Goal: Task Accomplishment & Management: Use online tool/utility

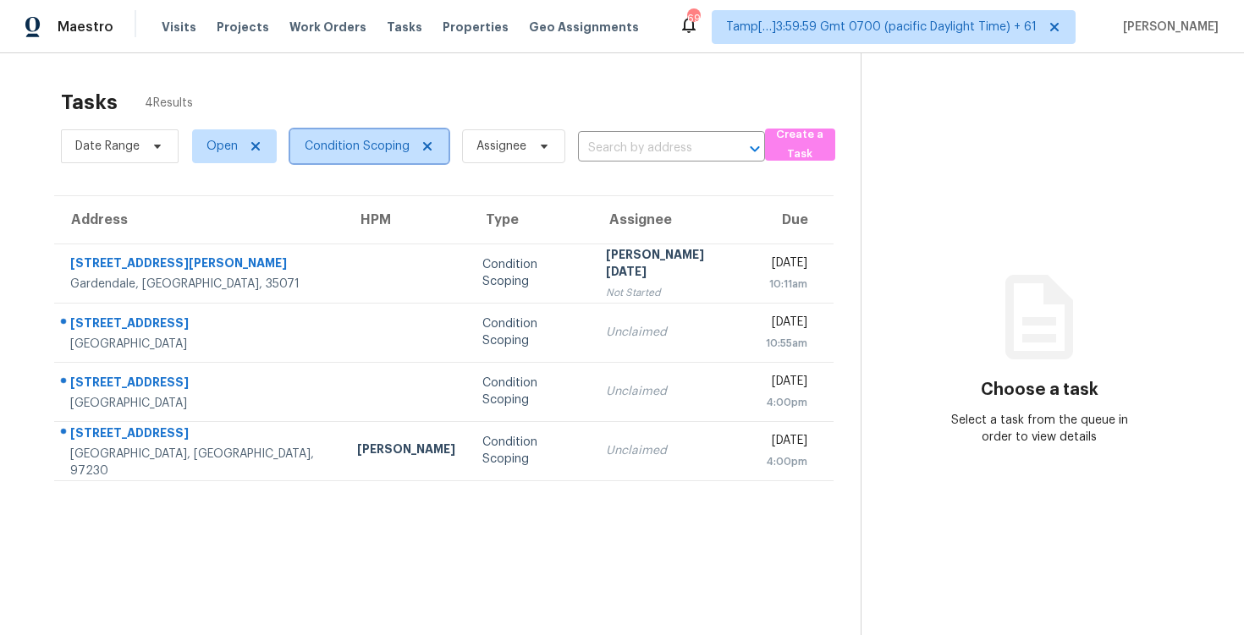
click at [339, 146] on span "Condition Scoping" at bounding box center [357, 146] width 105 height 17
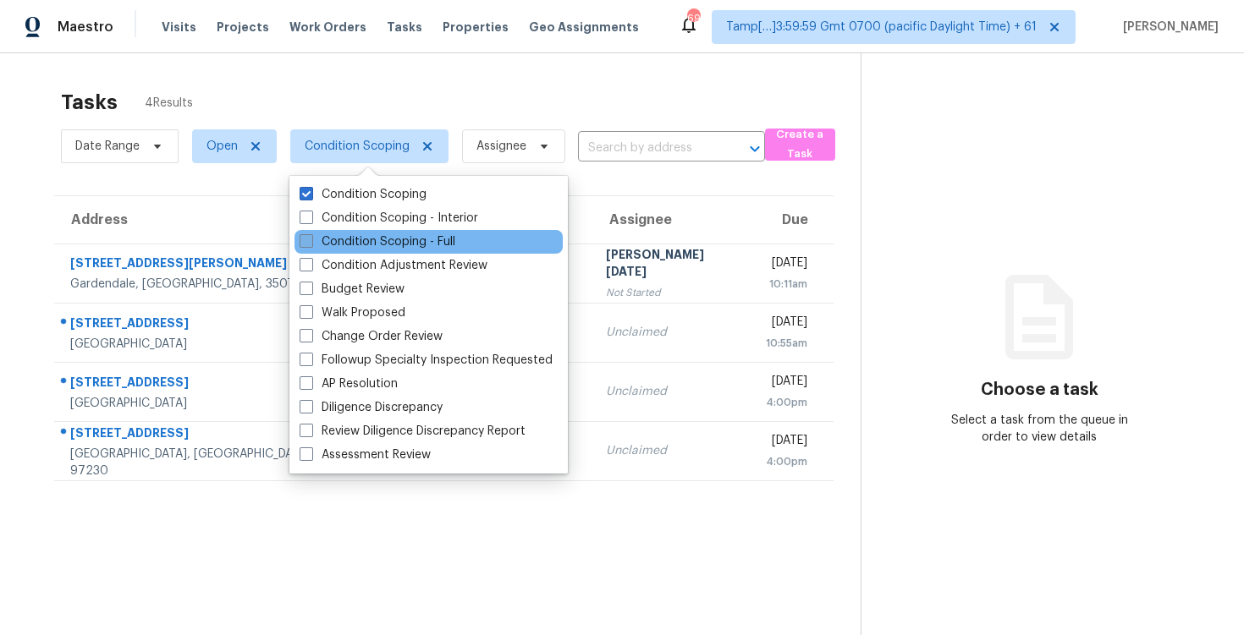
click at [391, 237] on label "Condition Scoping - Full" at bounding box center [377, 241] width 156 height 17
click at [310, 237] on input "Condition Scoping - Full" at bounding box center [304, 238] width 11 height 11
checkbox input "true"
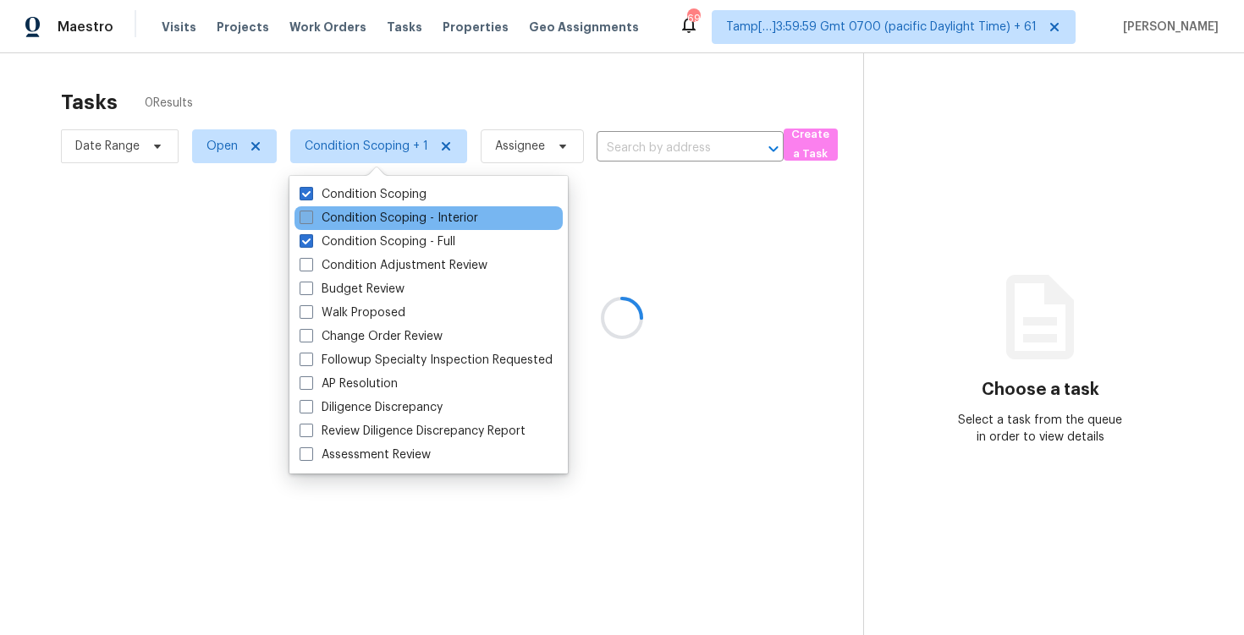
click at [390, 221] on label "Condition Scoping - Interior" at bounding box center [388, 218] width 179 height 17
click at [310, 221] on input "Condition Scoping - Interior" at bounding box center [304, 215] width 11 height 11
checkbox input "true"
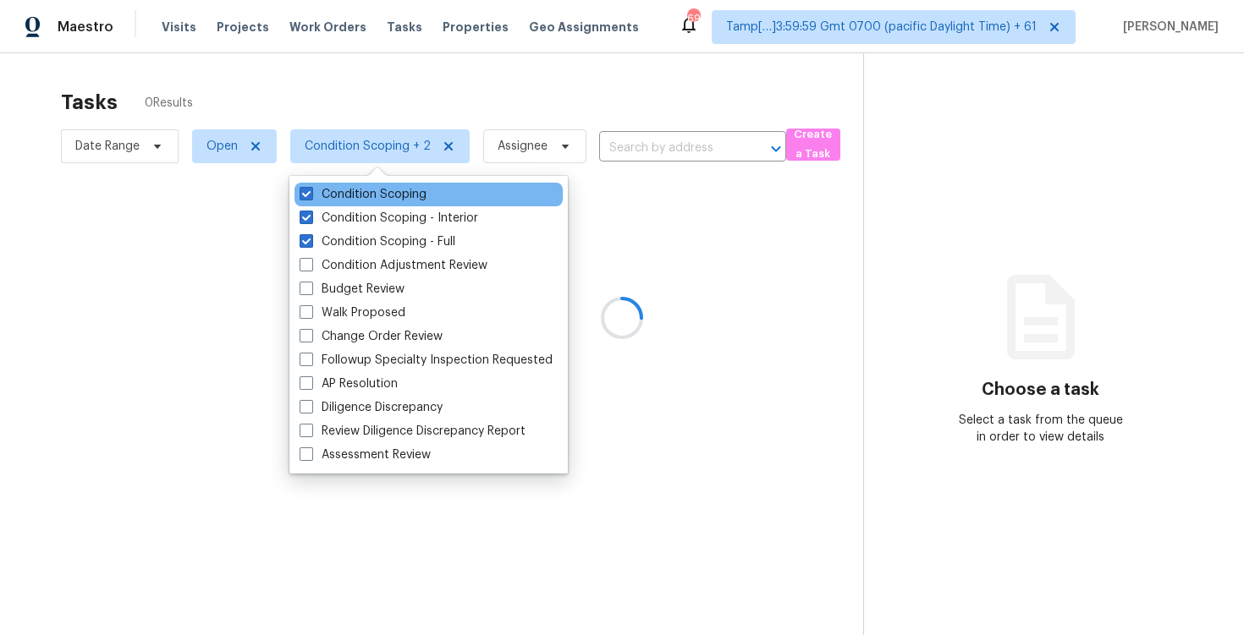
click at [384, 203] on div "Condition Scoping" at bounding box center [428, 195] width 268 height 24
click at [381, 195] on label "Condition Scoping" at bounding box center [362, 194] width 127 height 17
click at [310, 195] on input "Condition Scoping" at bounding box center [304, 191] width 11 height 11
checkbox input "false"
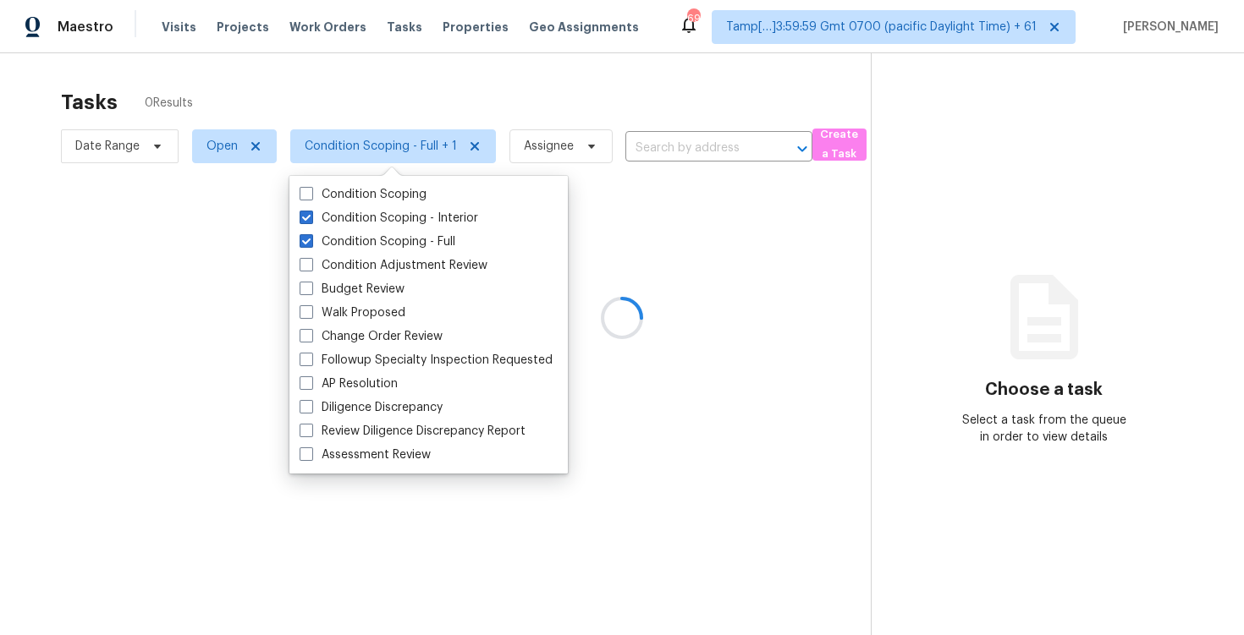
click at [394, 87] on div at bounding box center [622, 317] width 1244 height 635
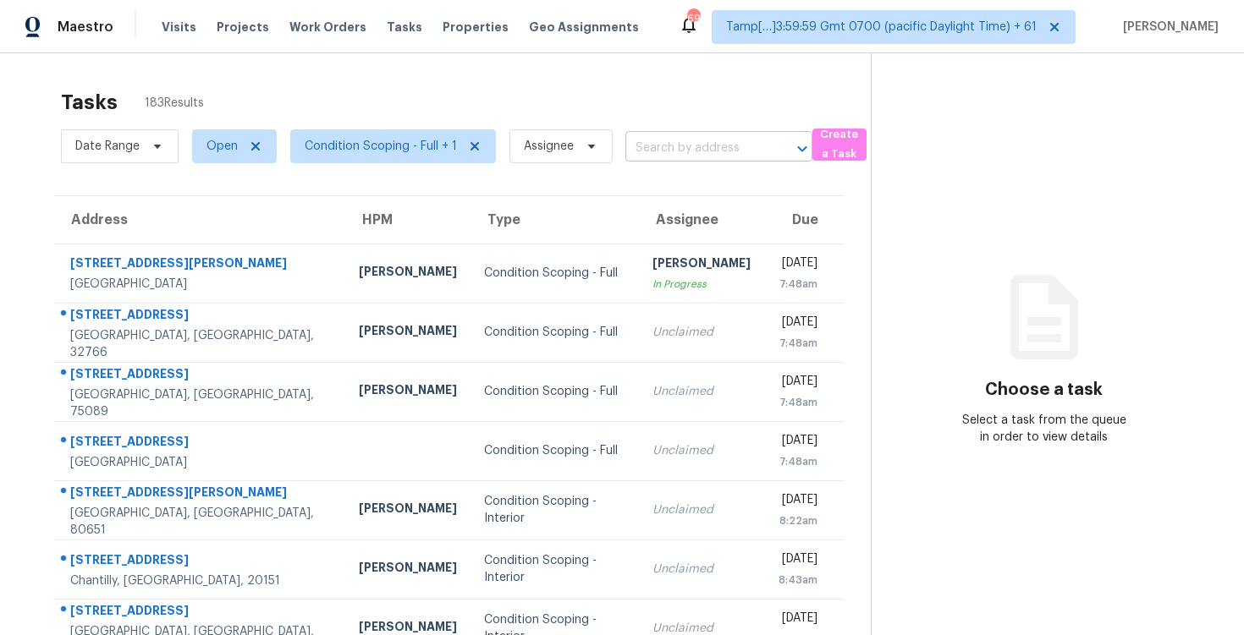
click at [637, 149] on input "text" at bounding box center [695, 148] width 140 height 26
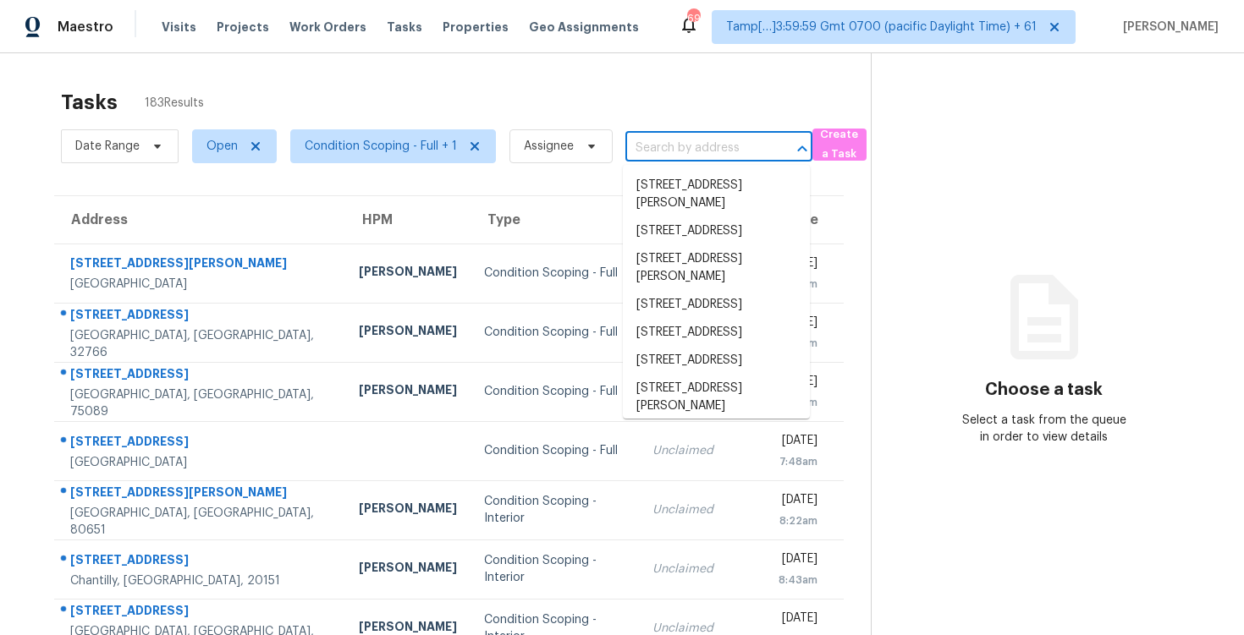
paste input "[STREET_ADDRESS]"
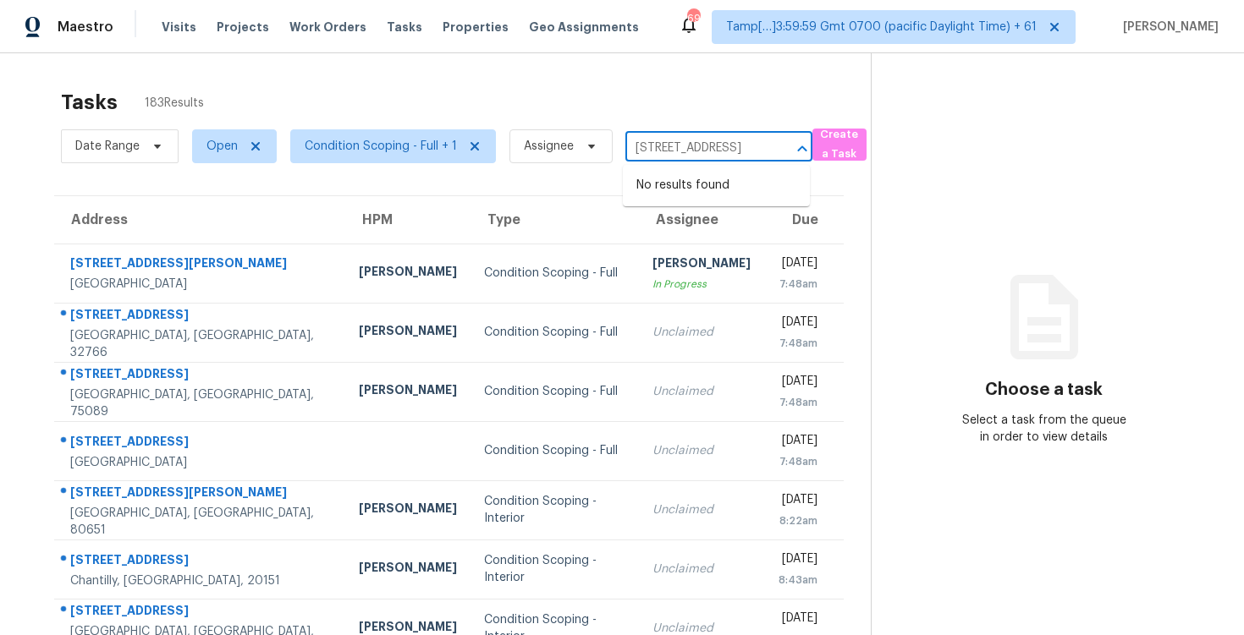
type input "[STREET_ADDRESS]"
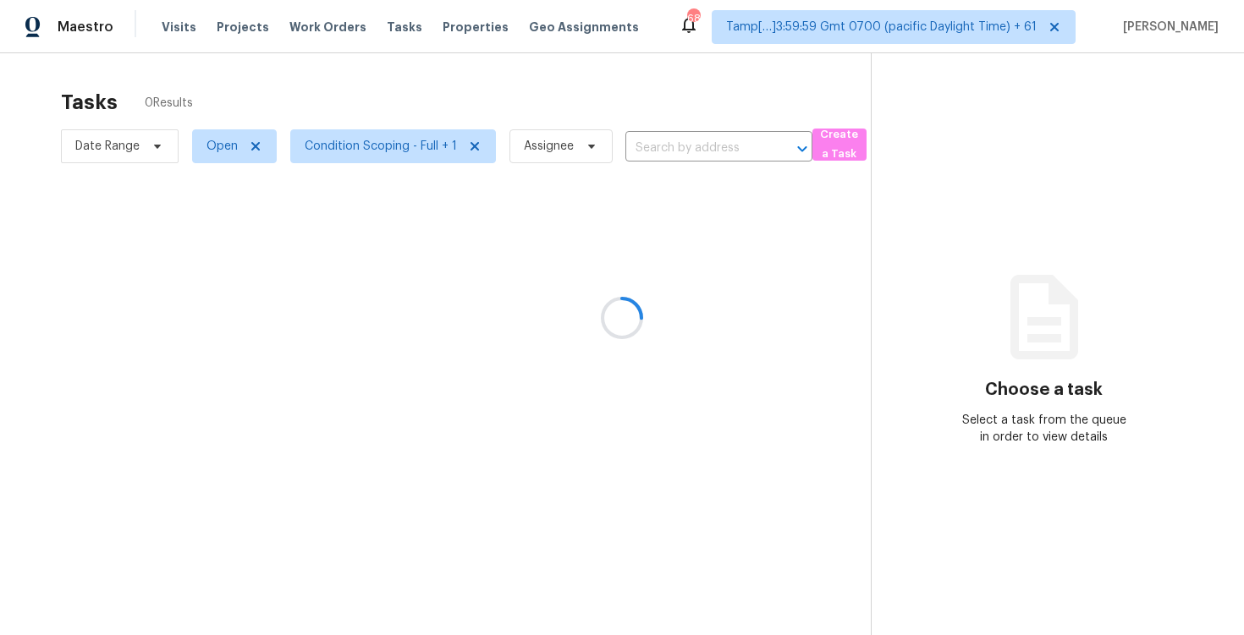
click at [650, 154] on div at bounding box center [622, 317] width 1244 height 635
click at [642, 110] on div at bounding box center [622, 317] width 1244 height 635
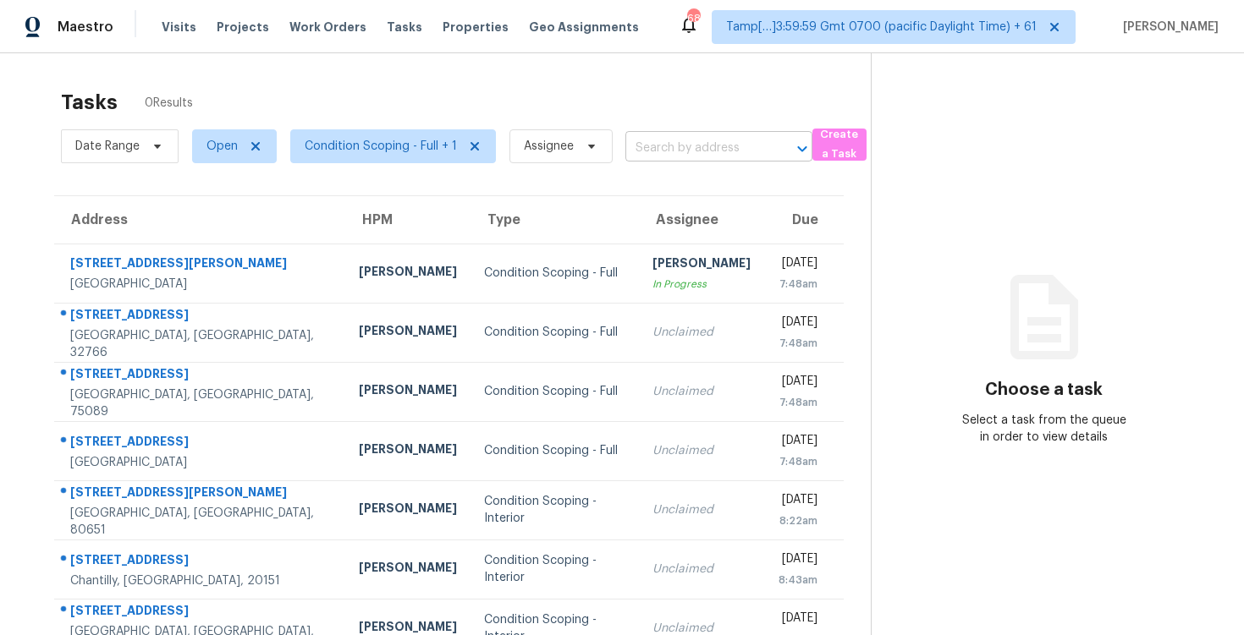
click at [701, 144] on input "text" at bounding box center [695, 148] width 140 height 26
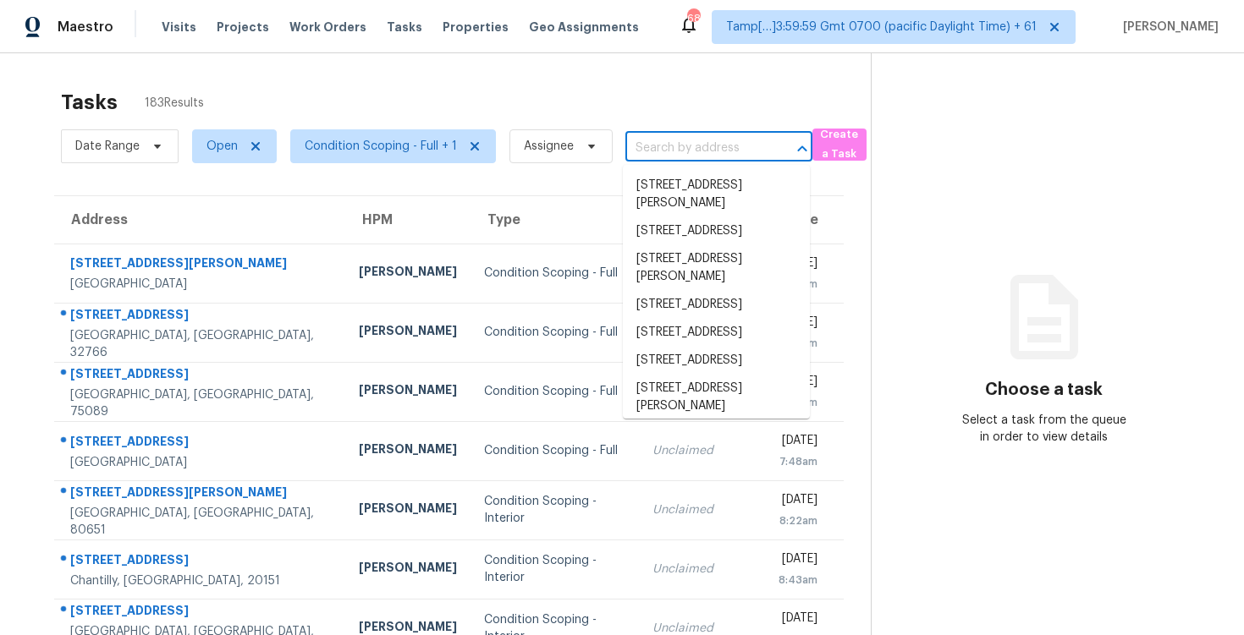
paste input "[STREET_ADDRESS]"
type input "[STREET_ADDRESS]"
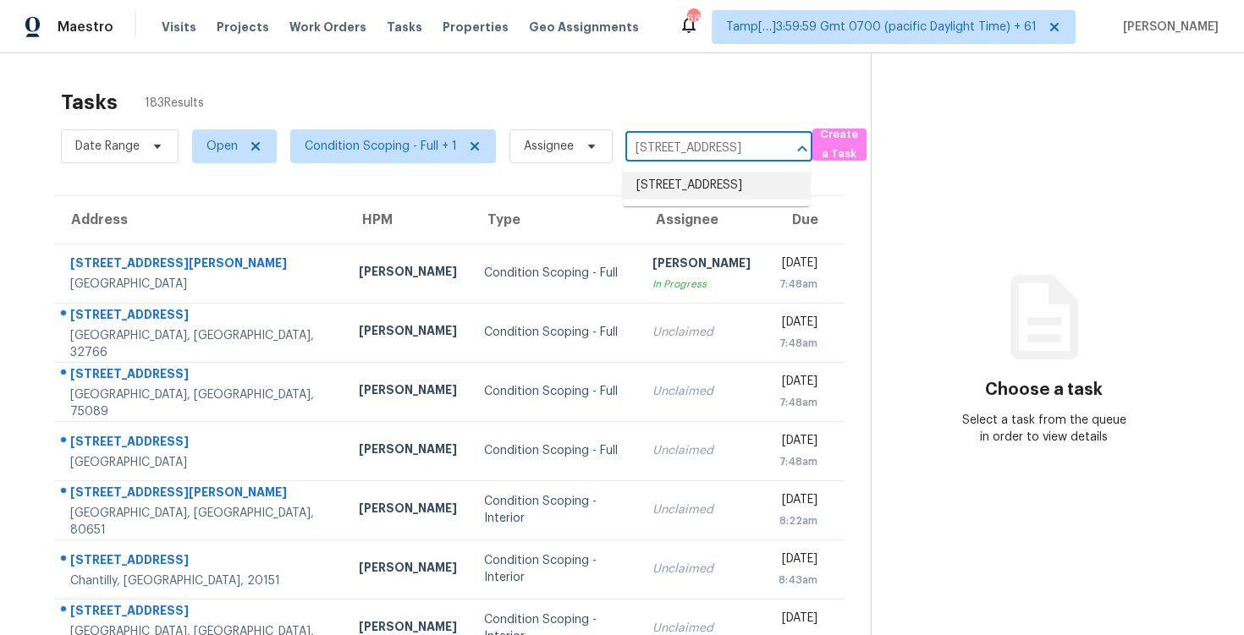
click at [712, 184] on li "[STREET_ADDRESS]" at bounding box center [716, 186] width 187 height 28
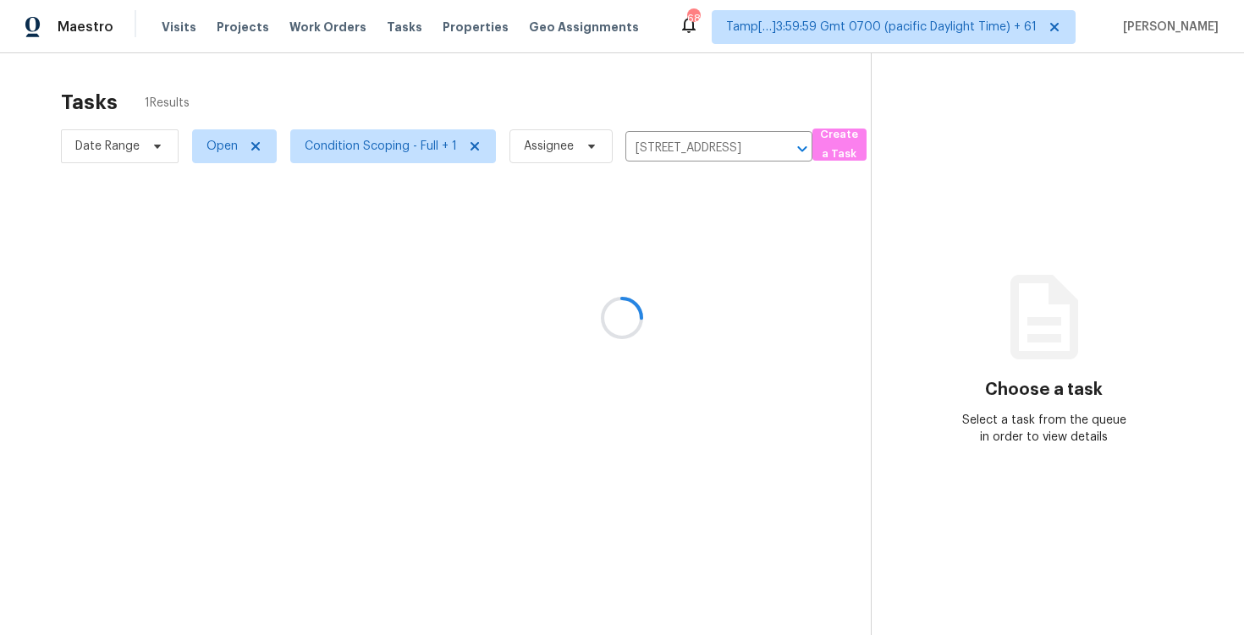
click at [695, 261] on div at bounding box center [622, 317] width 1244 height 635
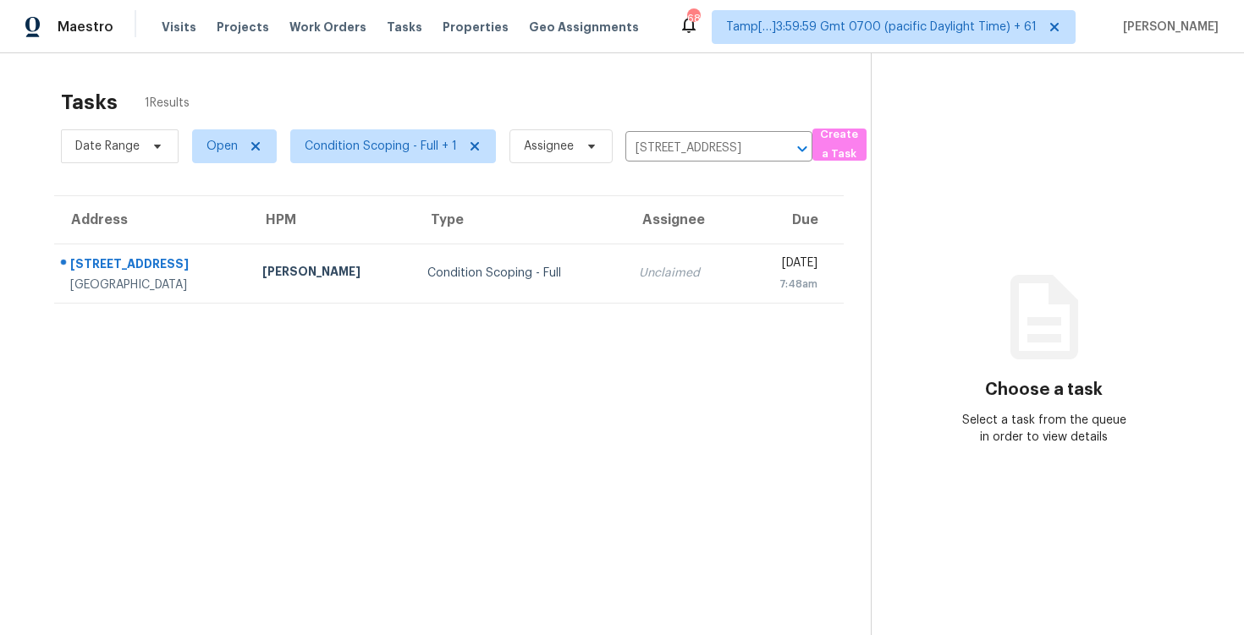
click at [755, 261] on div "[DATE]" at bounding box center [786, 265] width 63 height 21
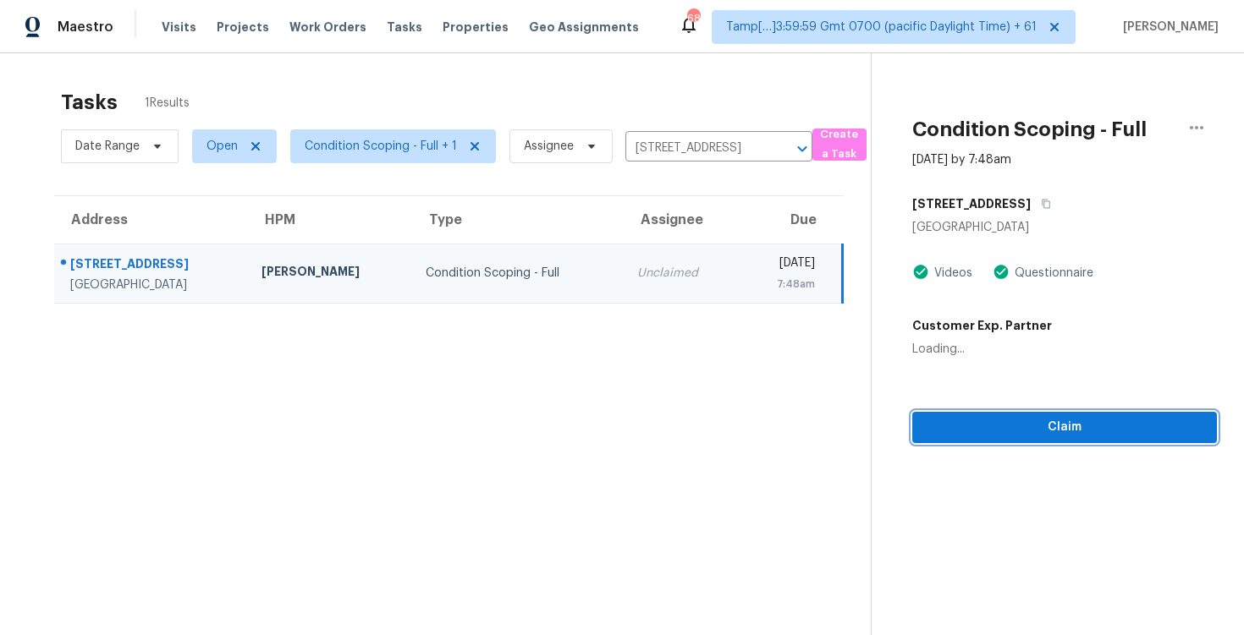
click at [1034, 433] on span "Claim" at bounding box center [1064, 427] width 277 height 21
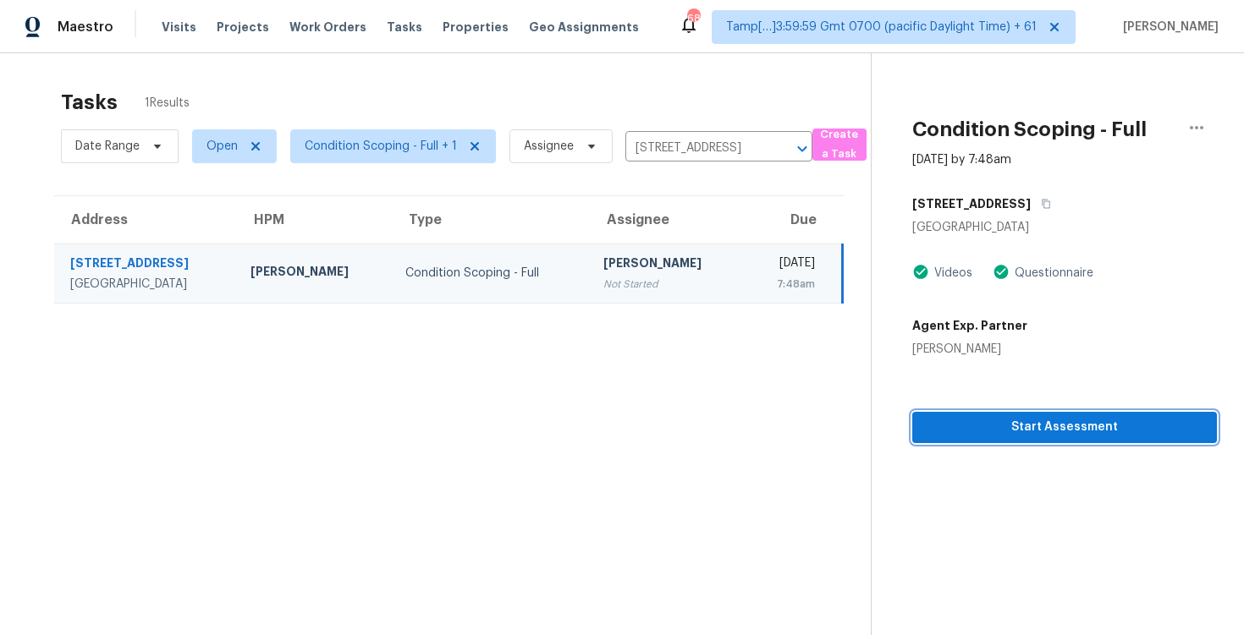
click at [1034, 433] on span "Start Assessment" at bounding box center [1064, 427] width 277 height 21
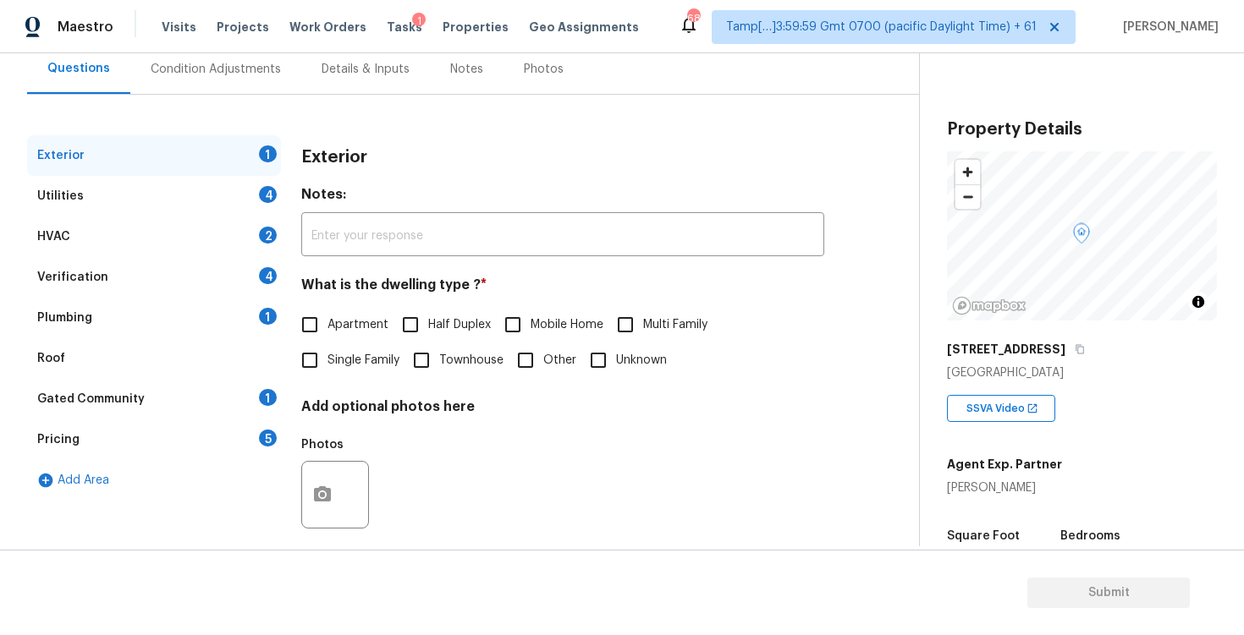
scroll to position [179, 0]
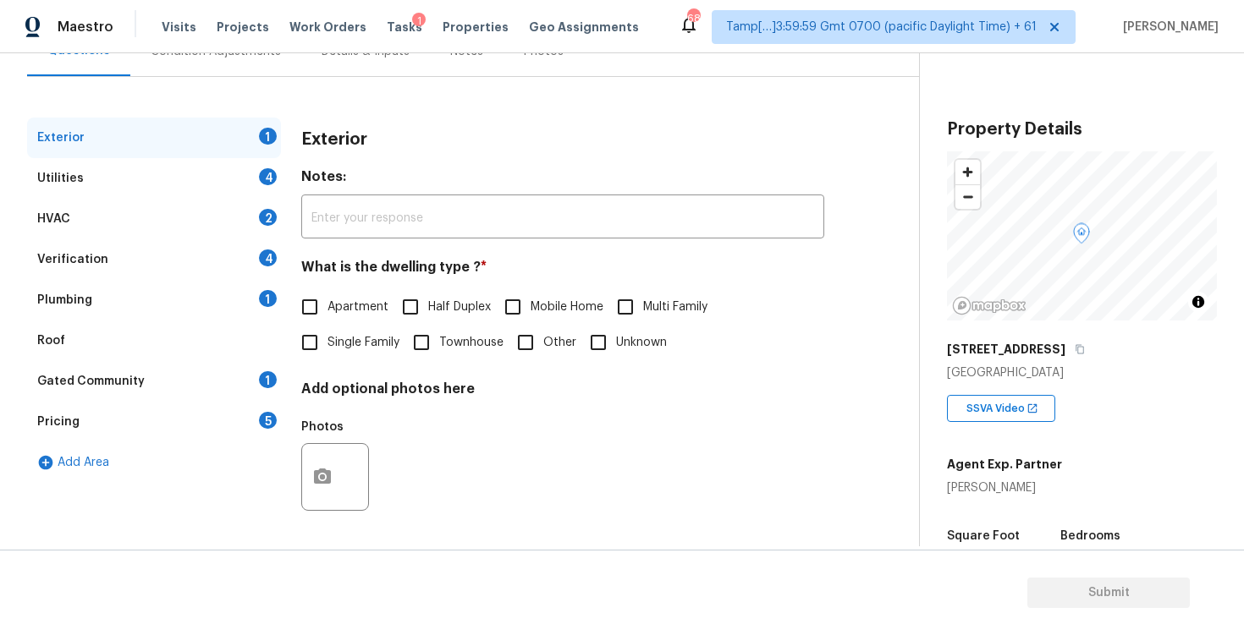
click at [327, 360] on div "Exterior Notes: ​ What is the dwelling type ? * Apartment Half Duplex Mobile Ho…" at bounding box center [562, 330] width 523 height 424
click at [321, 343] on input "Single Family" at bounding box center [310, 343] width 36 height 36
checkbox input "true"
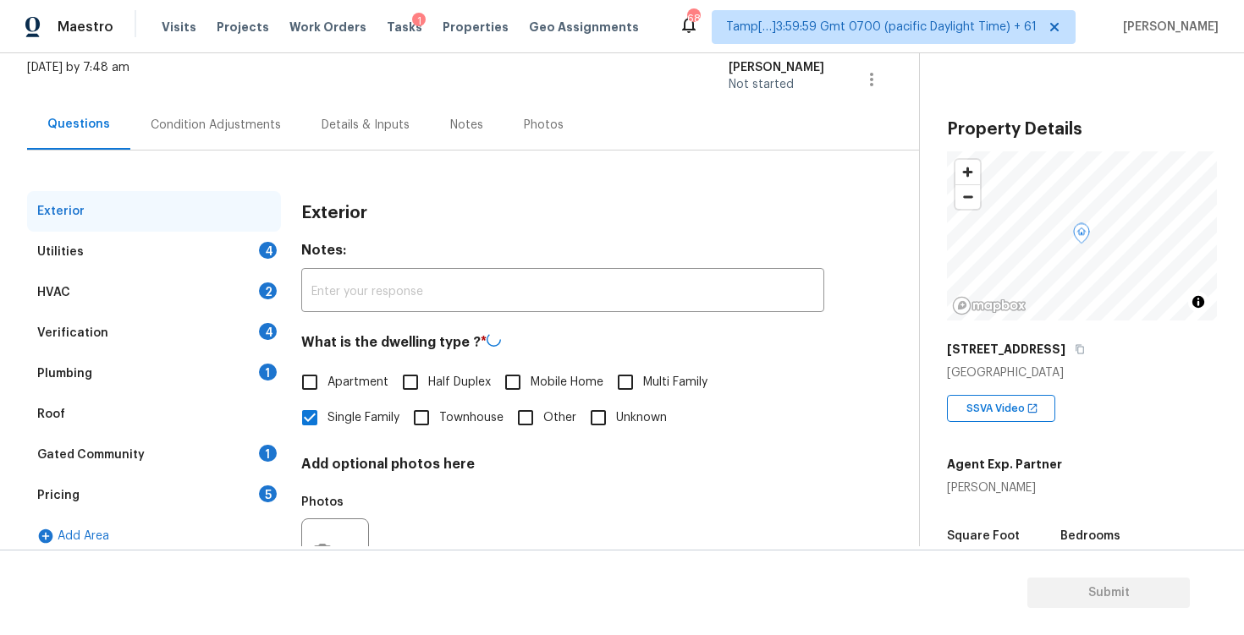
scroll to position [94, 0]
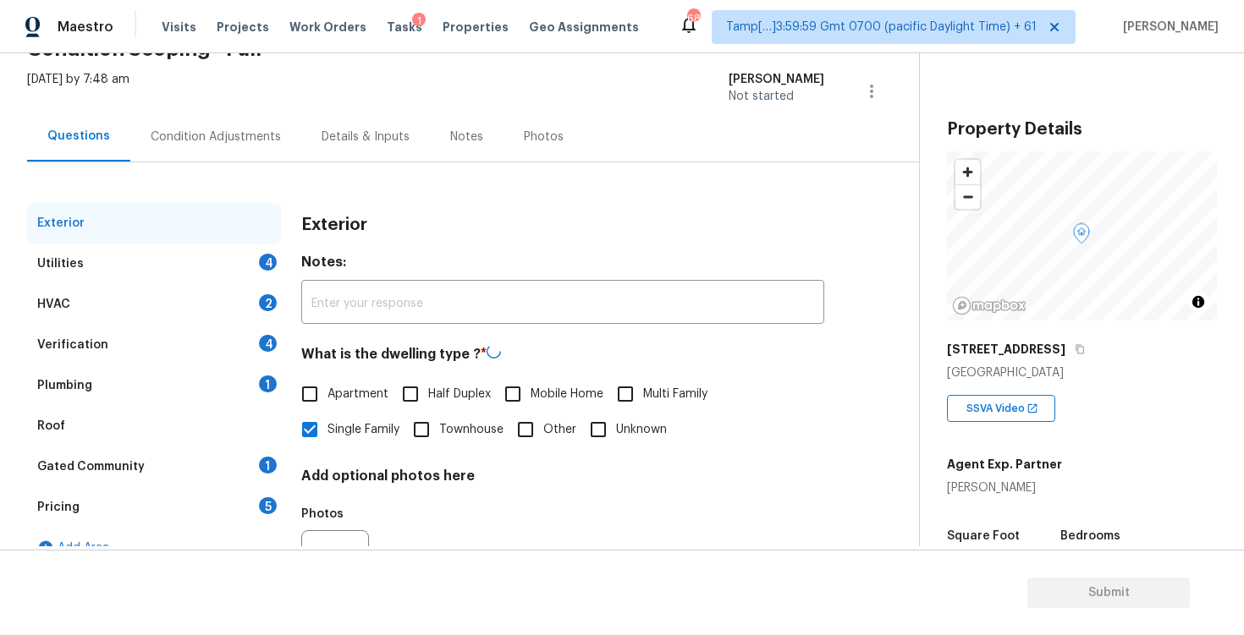
click at [252, 140] on div "Condition Adjustments" at bounding box center [216, 137] width 130 height 17
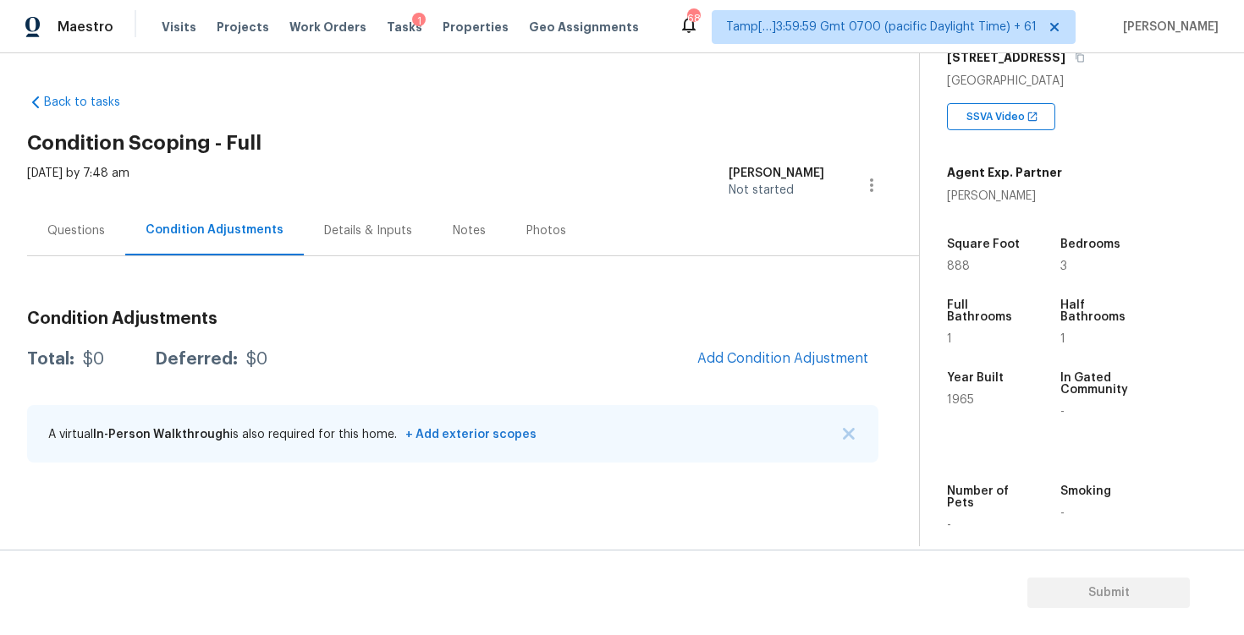
scroll to position [383, 0]
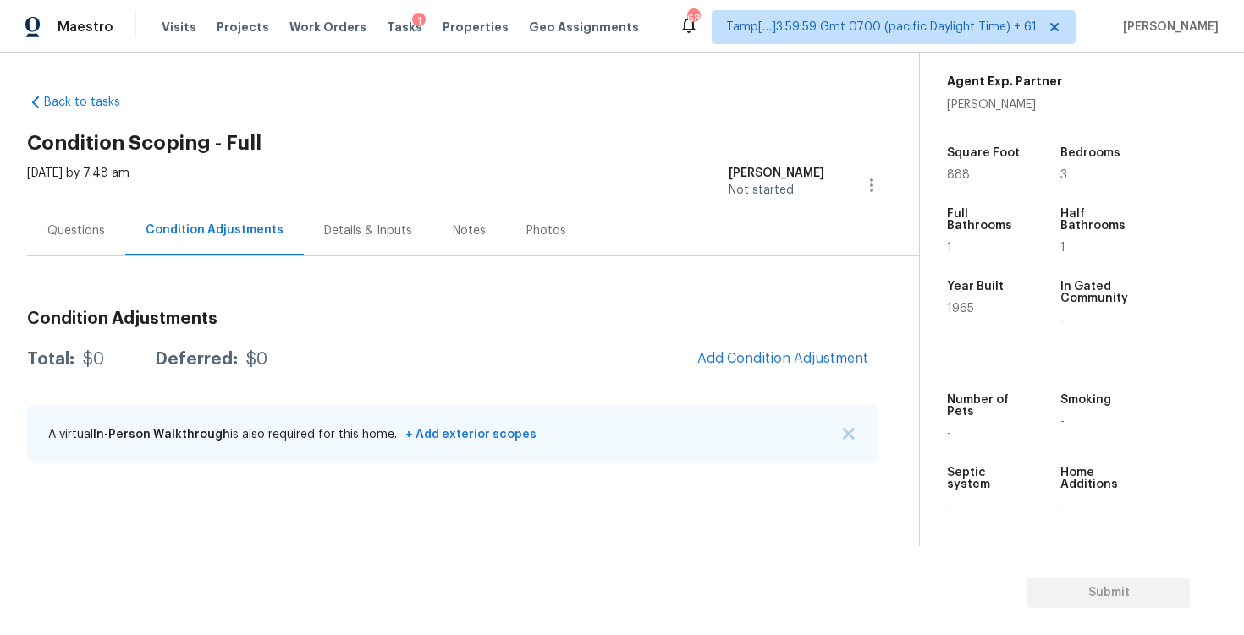
click at [566, 383] on div "Condition Adjustments Total: $0 Deferred: $0 Add Condition Adjustment A virtual…" at bounding box center [452, 387] width 851 height 181
click at [98, 229] on div "Questions" at bounding box center [76, 231] width 58 height 17
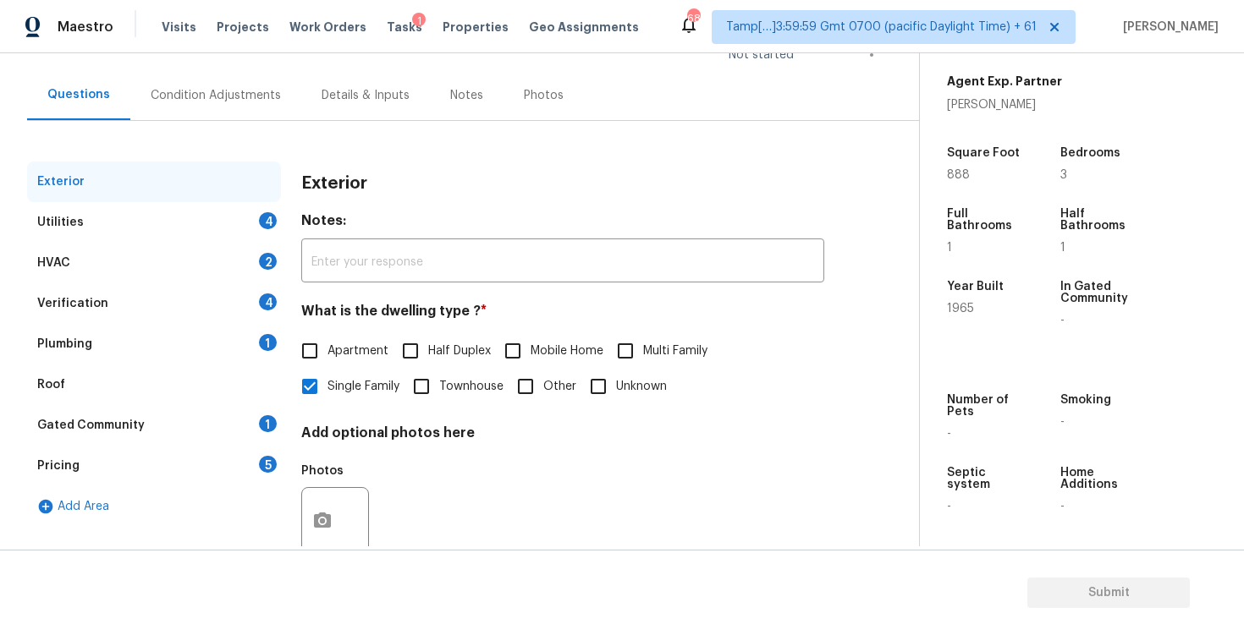
click at [195, 305] on div "Verification 4" at bounding box center [154, 303] width 254 height 41
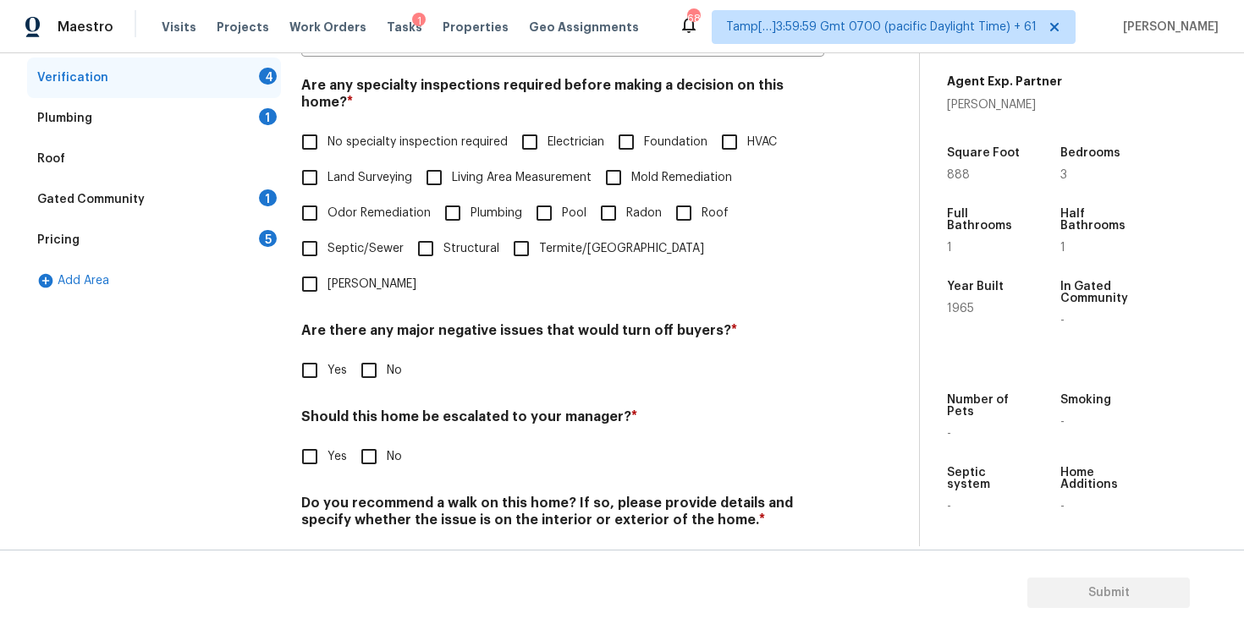
scroll to position [365, 0]
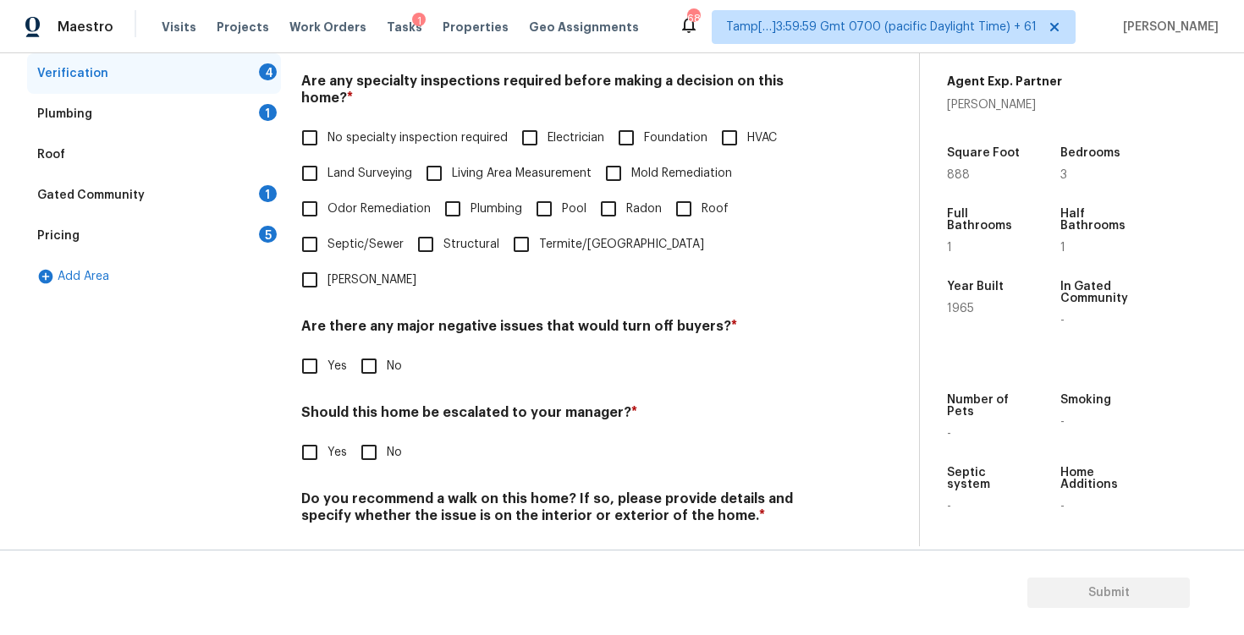
click at [323, 435] on input "Yes" at bounding box center [310, 453] width 36 height 36
checkbox input "true"
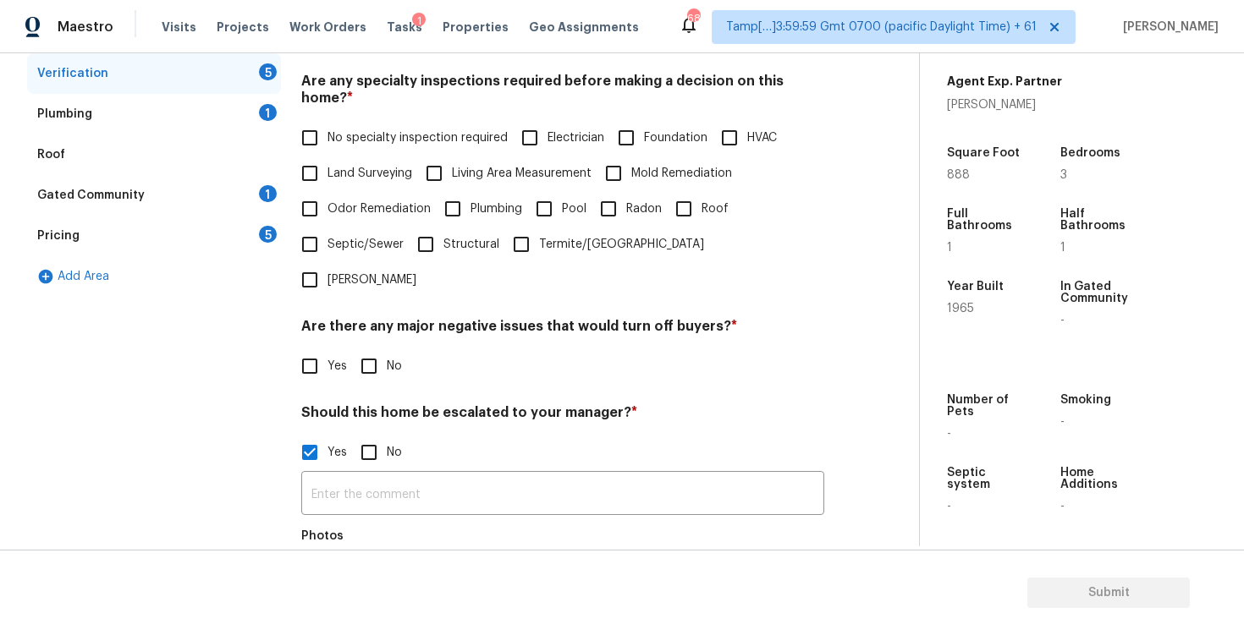
click at [190, 221] on div "Pricing 5" at bounding box center [154, 236] width 254 height 41
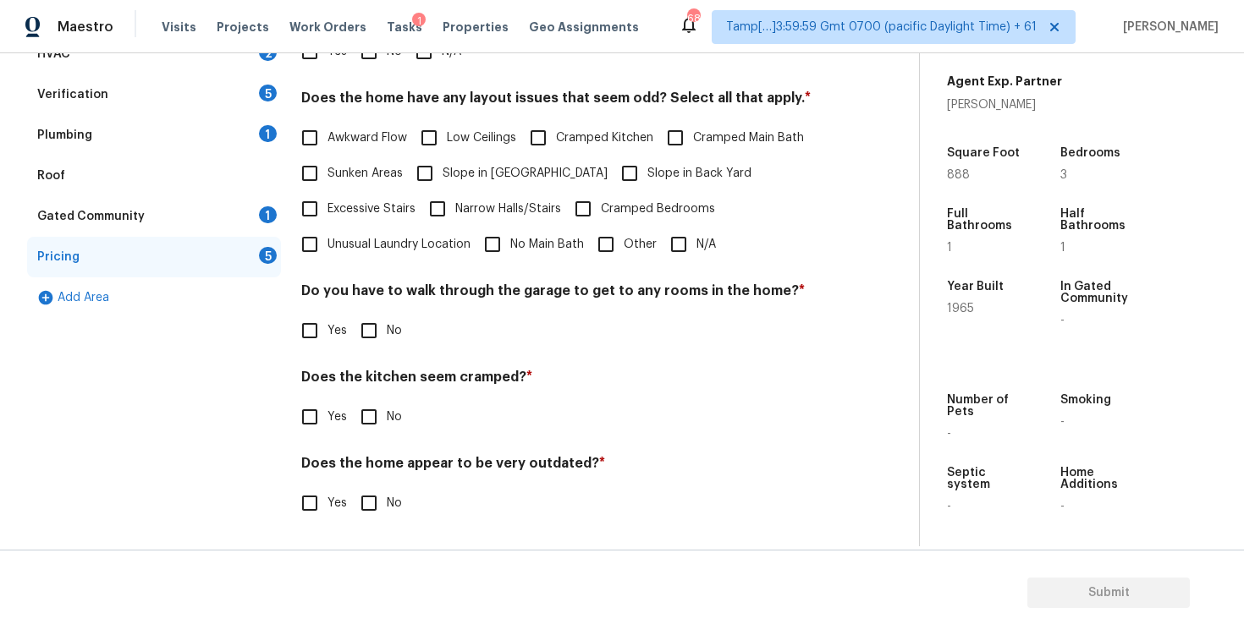
scroll to position [344, 0]
click at [316, 398] on div "Does the kitchen seem cramped? * Yes No" at bounding box center [562, 402] width 523 height 66
click at [611, 244] on input "Other" at bounding box center [606, 245] width 36 height 36
checkbox input "true"
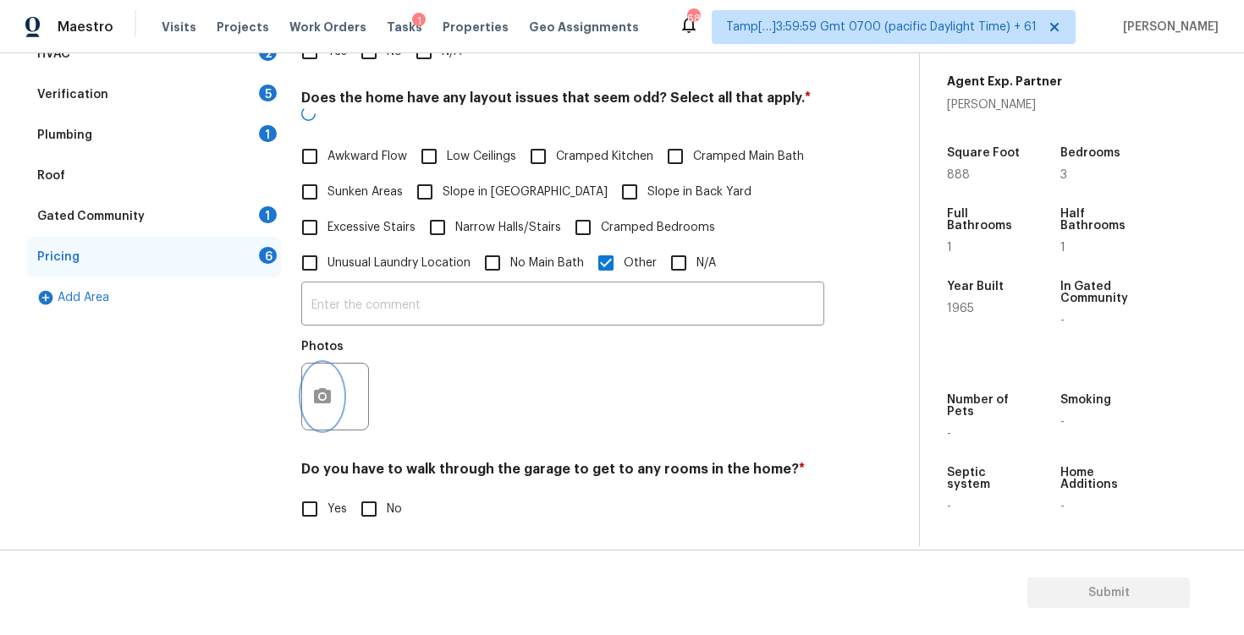
click at [339, 372] on button "button" at bounding box center [322, 397] width 41 height 66
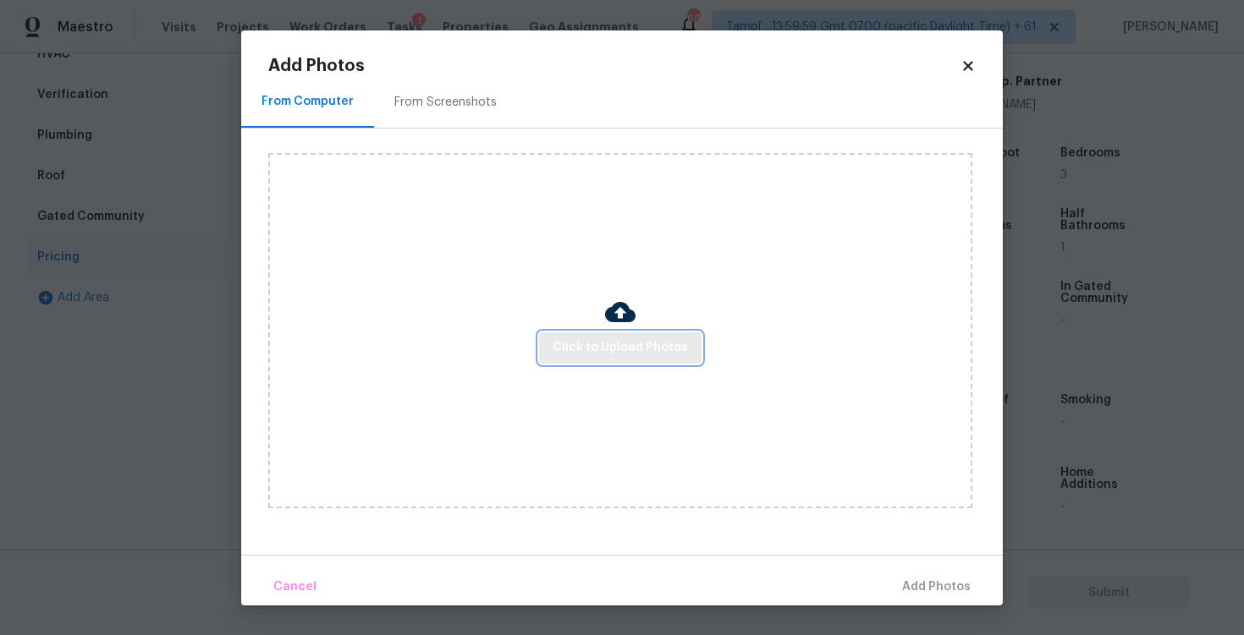
click at [626, 348] on span "Click to Upload Photos" at bounding box center [619, 348] width 135 height 21
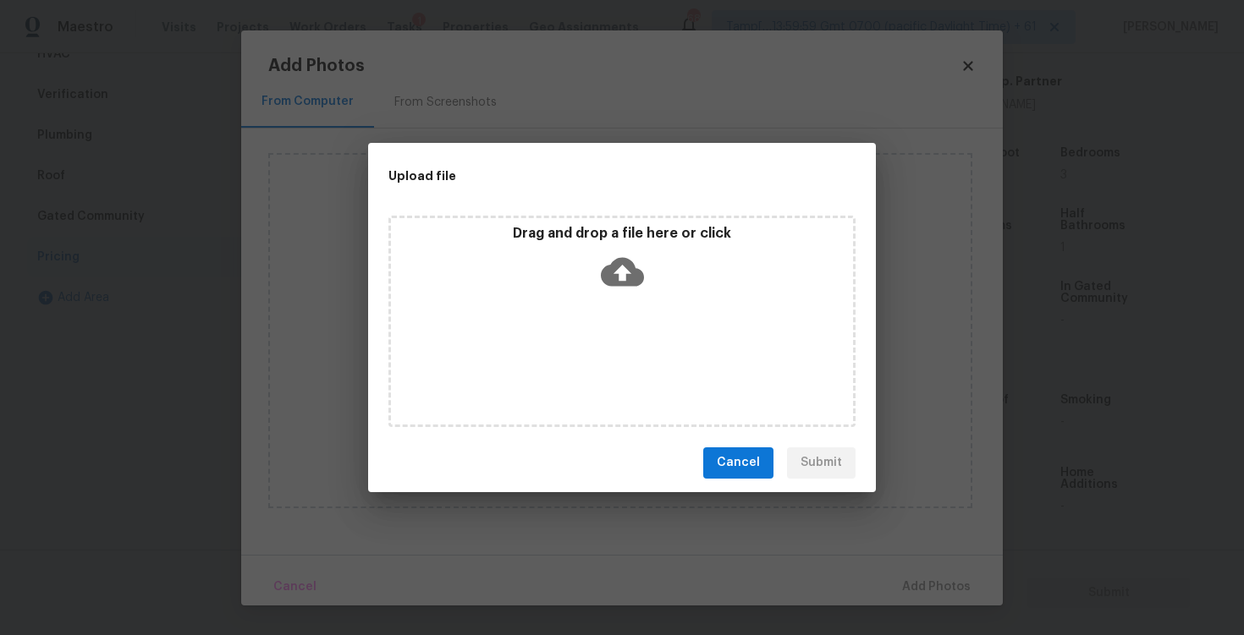
click at [622, 246] on div "Drag and drop a file here or click" at bounding box center [622, 261] width 462 height 73
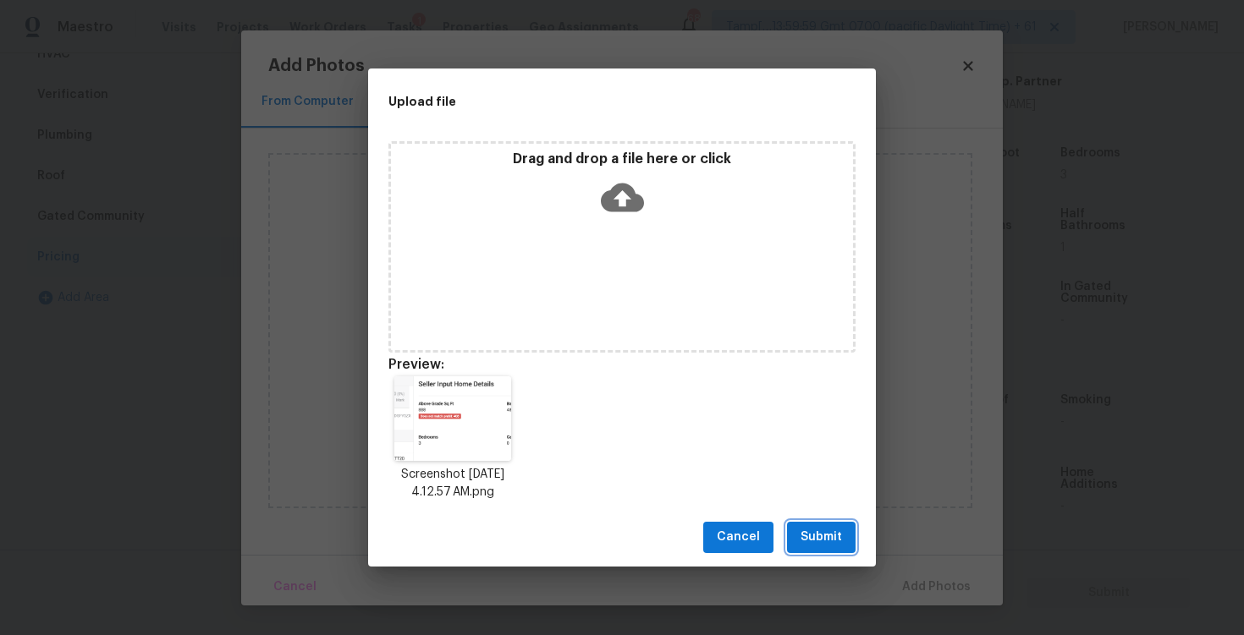
click at [854, 533] on button "Submit" at bounding box center [821, 537] width 69 height 31
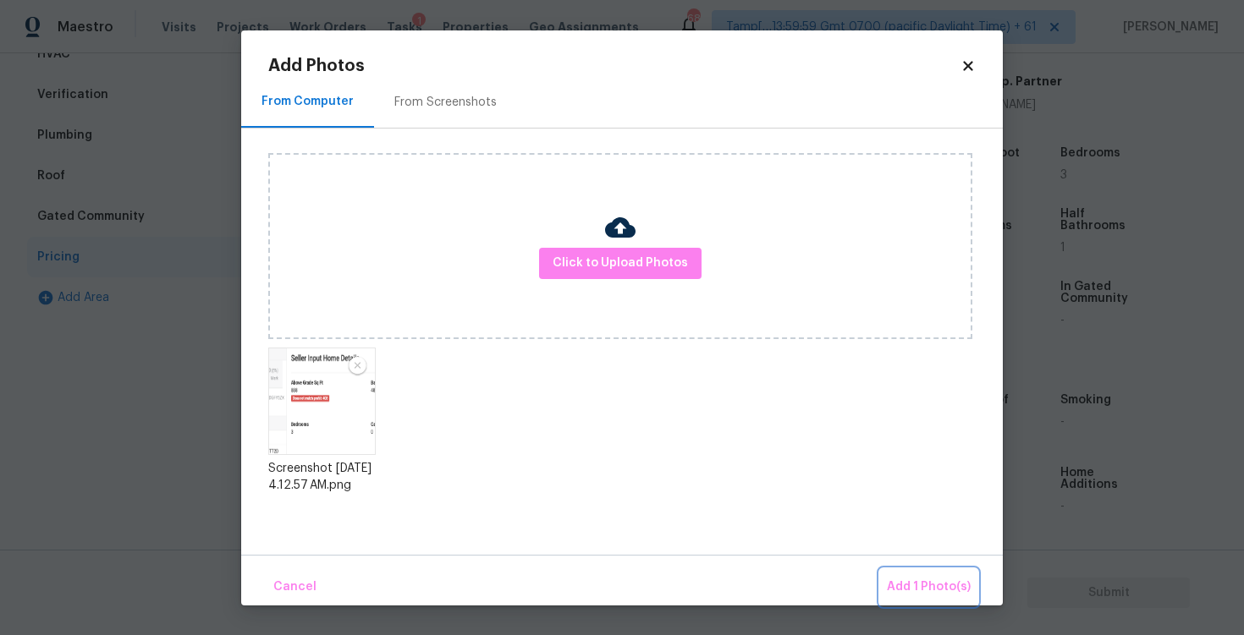
click at [926, 587] on span "Add 1 Photo(s)" at bounding box center [929, 587] width 84 height 21
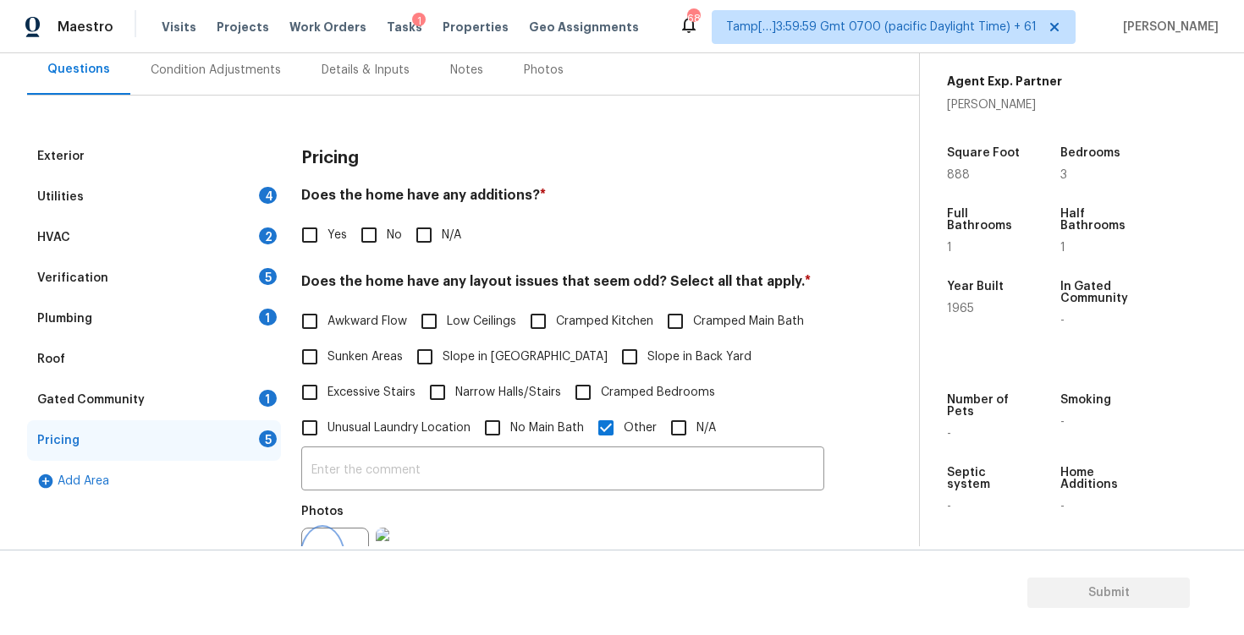
scroll to position [88, 0]
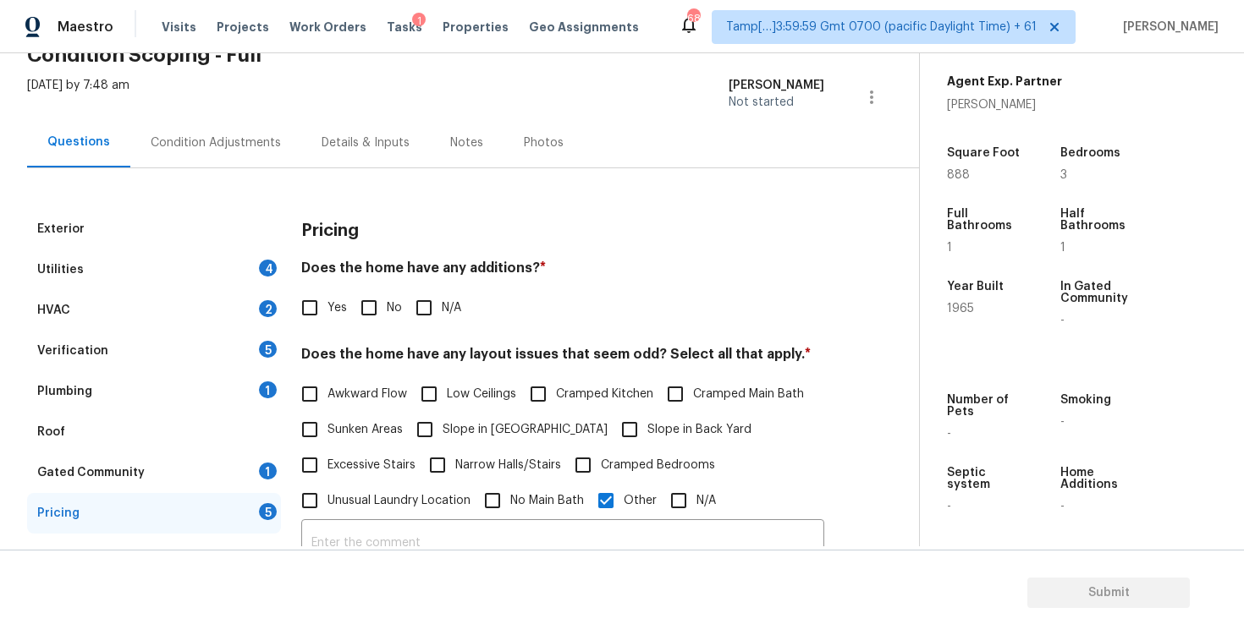
click at [255, 133] on div "Condition Adjustments" at bounding box center [215, 143] width 171 height 50
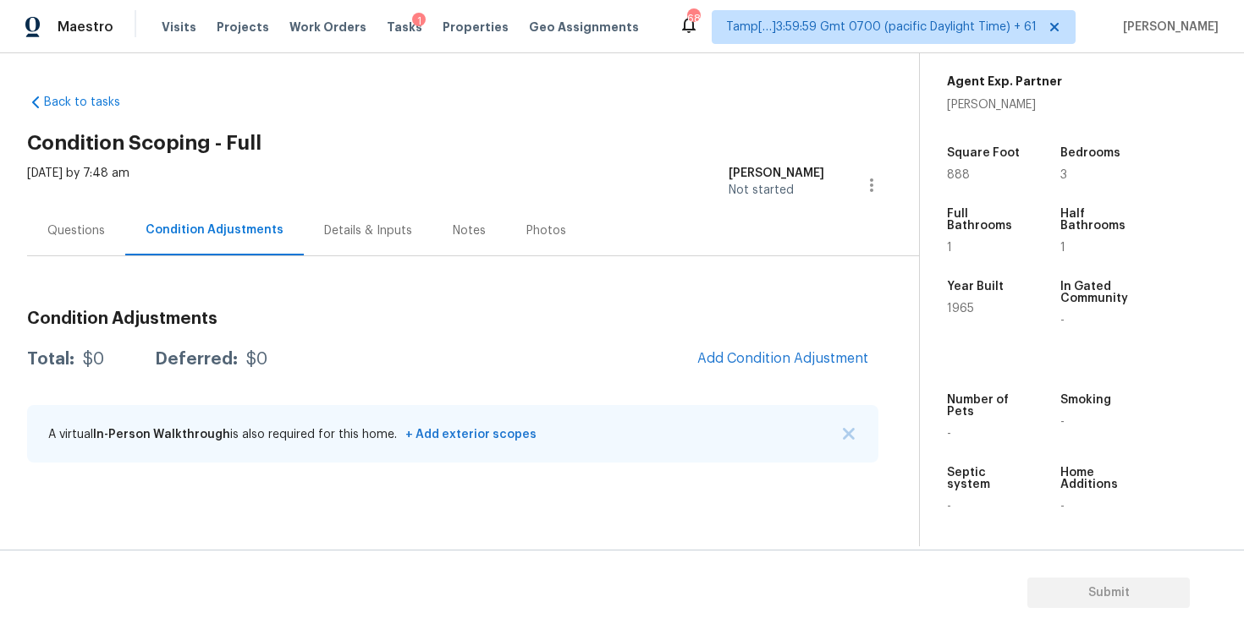
click at [755, 337] on div "Condition Adjustments Total: $0 Deferred: $0 Add Condition Adjustment A virtual…" at bounding box center [452, 387] width 851 height 181
click at [751, 349] on button "Add Condition Adjustment" at bounding box center [782, 359] width 191 height 36
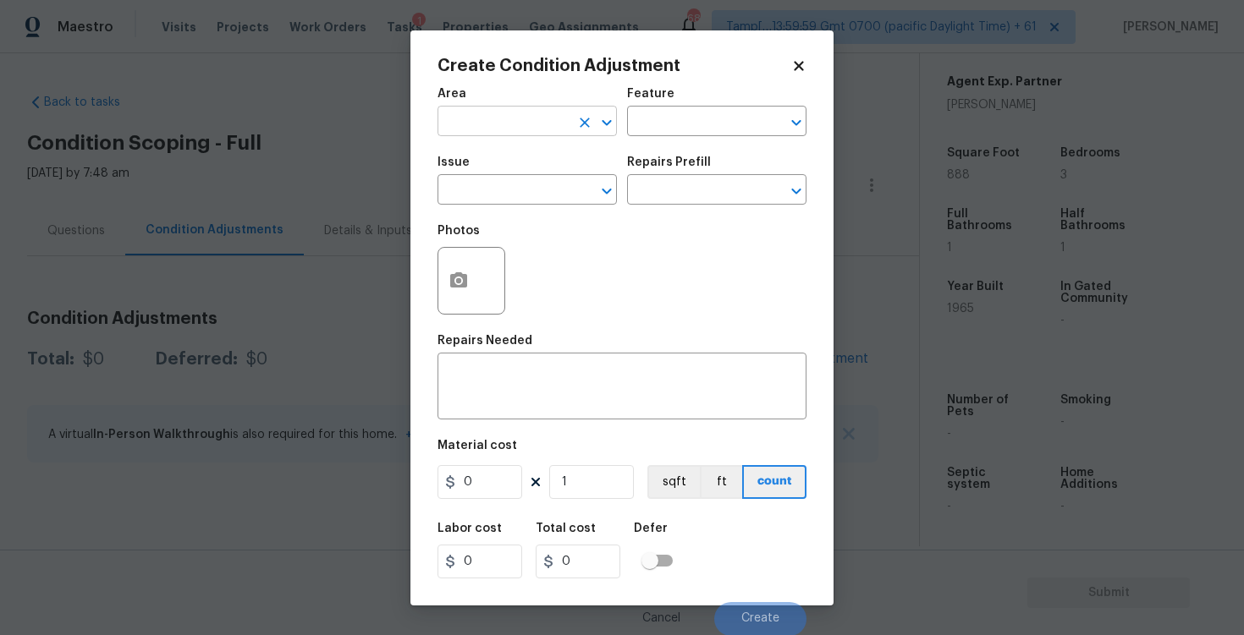
click at [510, 116] on input "text" at bounding box center [503, 123] width 132 height 26
type input "exte"
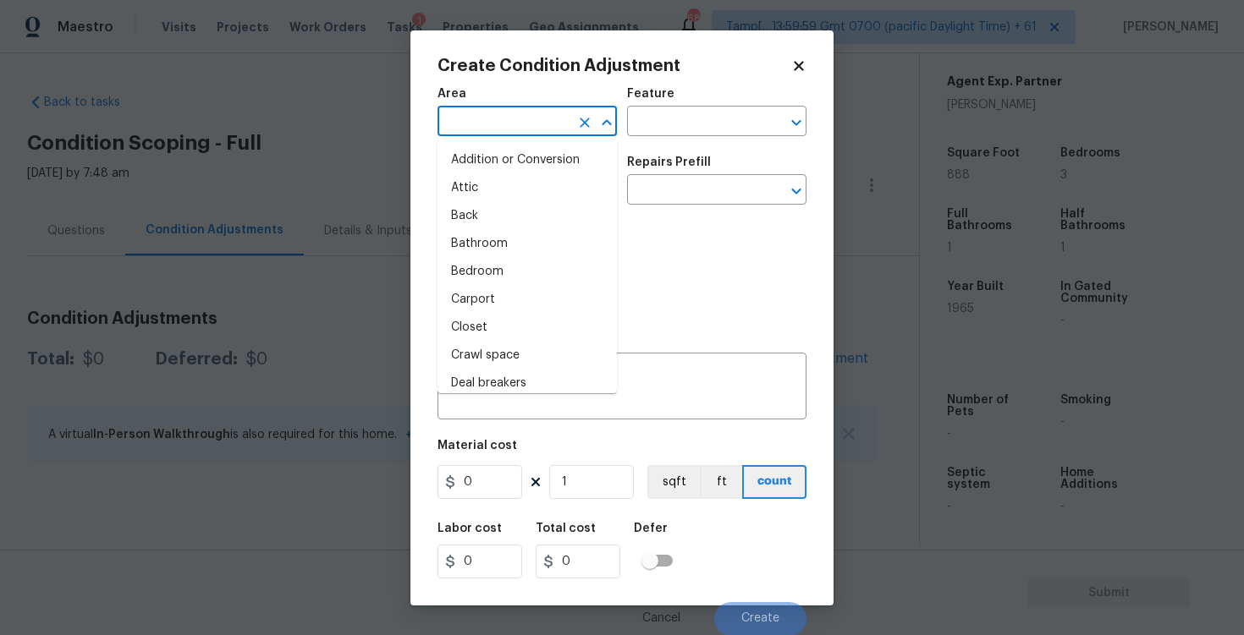
click at [510, 178] on li "Attic" at bounding box center [526, 188] width 179 height 28
type input "Attic"
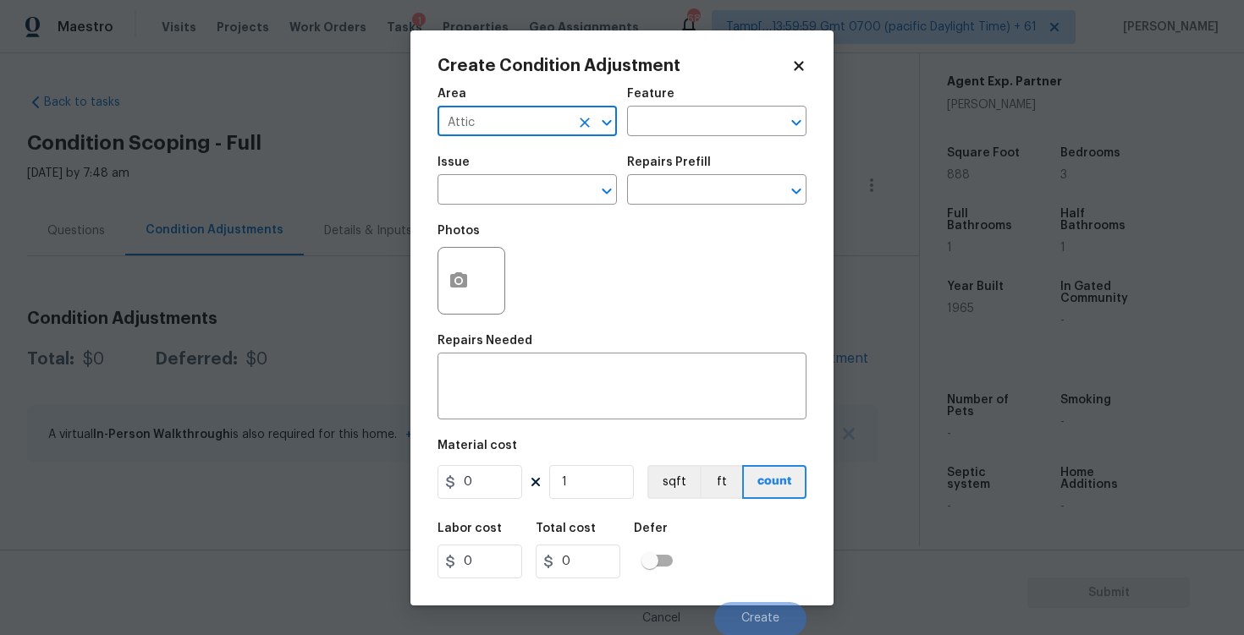
click at [588, 124] on icon "Clear" at bounding box center [584, 122] width 17 height 17
click at [549, 184] on li "Exterior Overall" at bounding box center [526, 188] width 179 height 28
type input "Exterior Overall"
click at [549, 184] on input "text" at bounding box center [503, 192] width 132 height 26
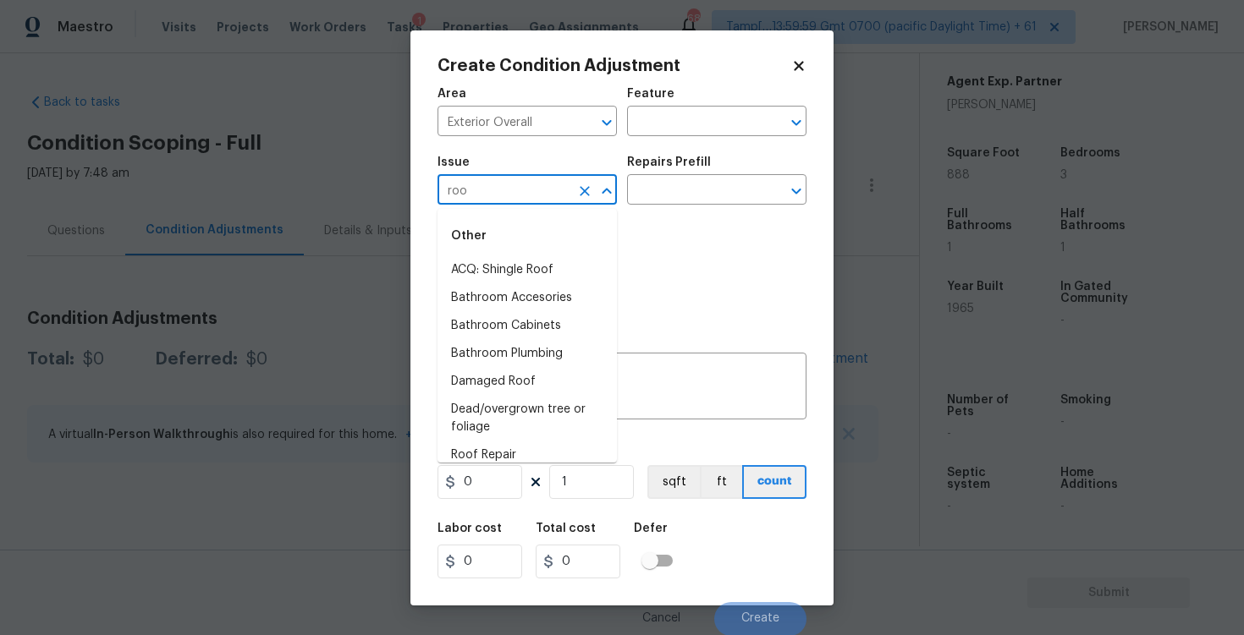
type input "roof"
click at [543, 266] on li "ACQ: Flooring" at bounding box center [526, 270] width 179 height 28
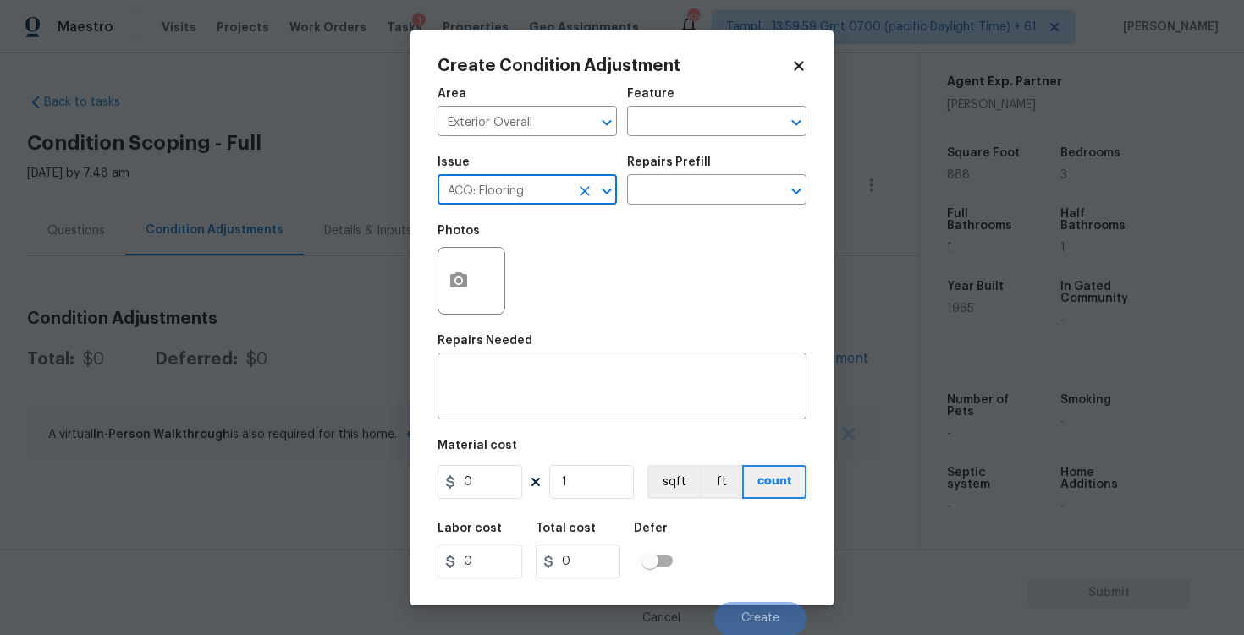
type input "ACQ: Flooring"
click at [727, 170] on div "Repairs Prefill" at bounding box center [716, 168] width 179 height 22
click at [725, 181] on input "text" at bounding box center [693, 192] width 132 height 26
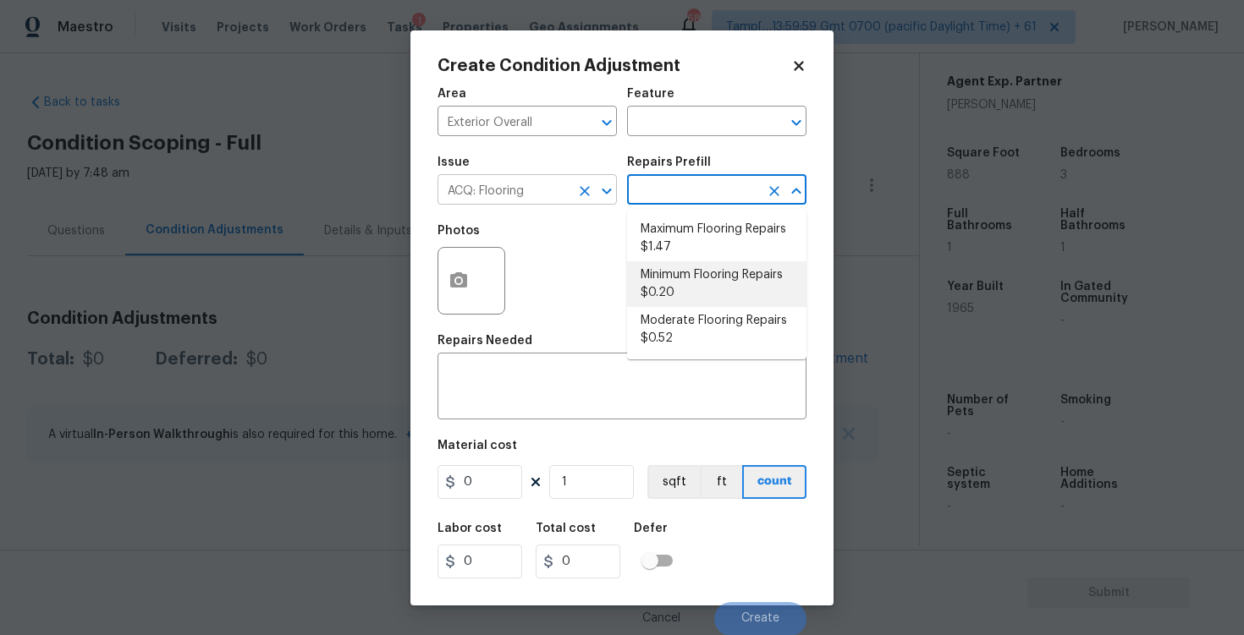
click at [581, 192] on icon "Clear" at bounding box center [584, 191] width 17 height 17
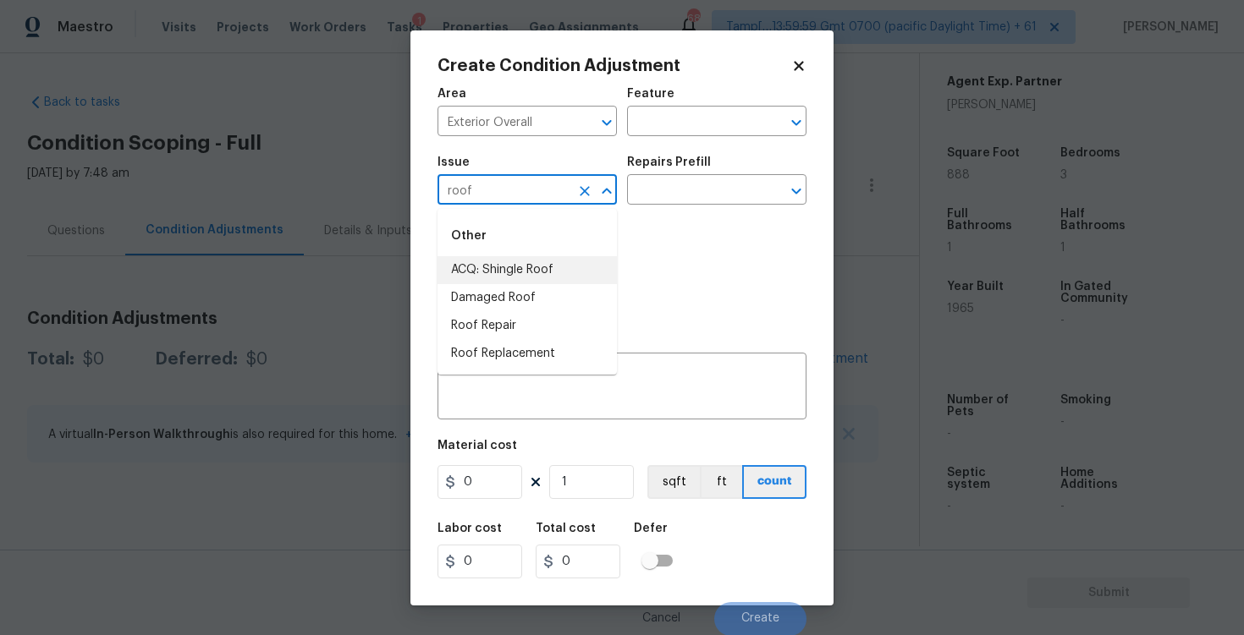
click at [574, 275] on li "ACQ: Shingle Roof" at bounding box center [526, 270] width 179 height 28
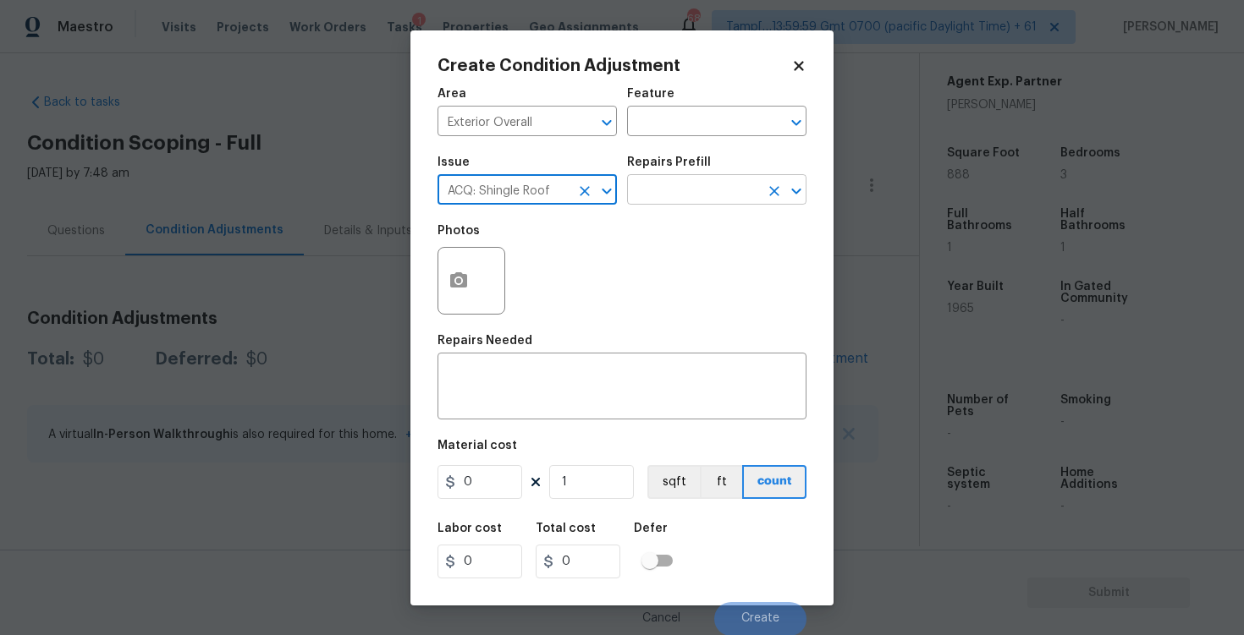
type input "ACQ: Shingle Roof"
click at [676, 184] on input "text" at bounding box center [693, 192] width 132 height 26
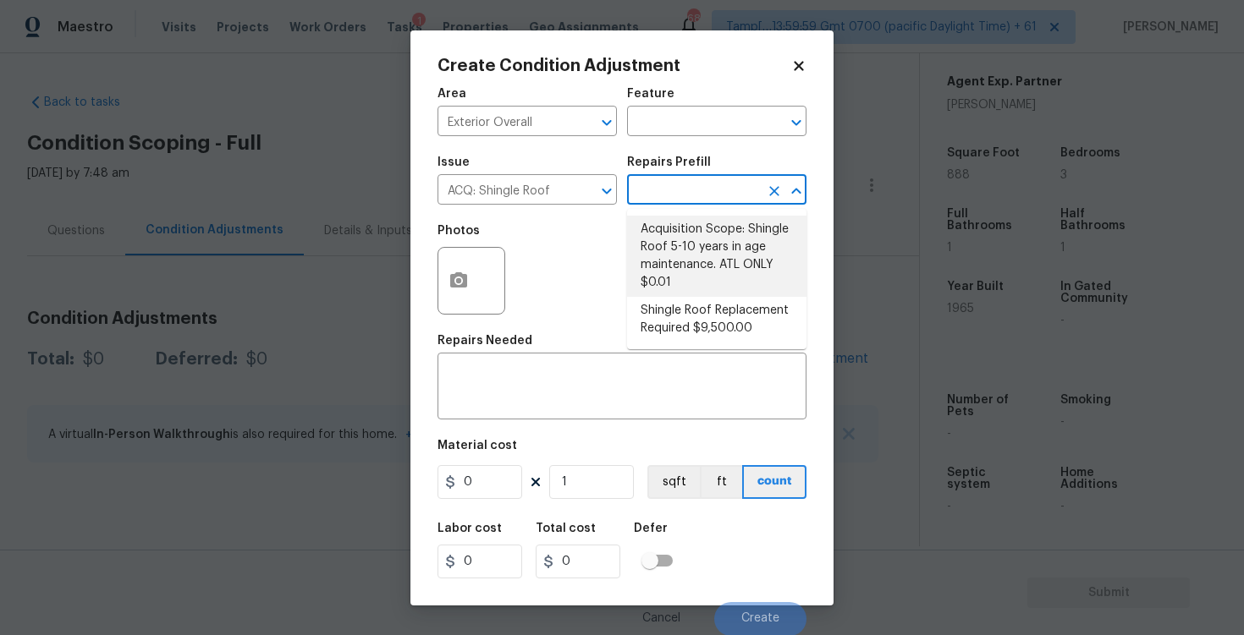
click at [678, 232] on li "Acquisition Scope: Shingle Roof 5-10 years in age maintenance. ATL ONLY $0.01" at bounding box center [716, 256] width 179 height 81
type input "Acquisition"
type textarea "Acquisition Scope: Shingle Roof 5-10 years in age maintenance. ATL ONLY"
type input "0.01"
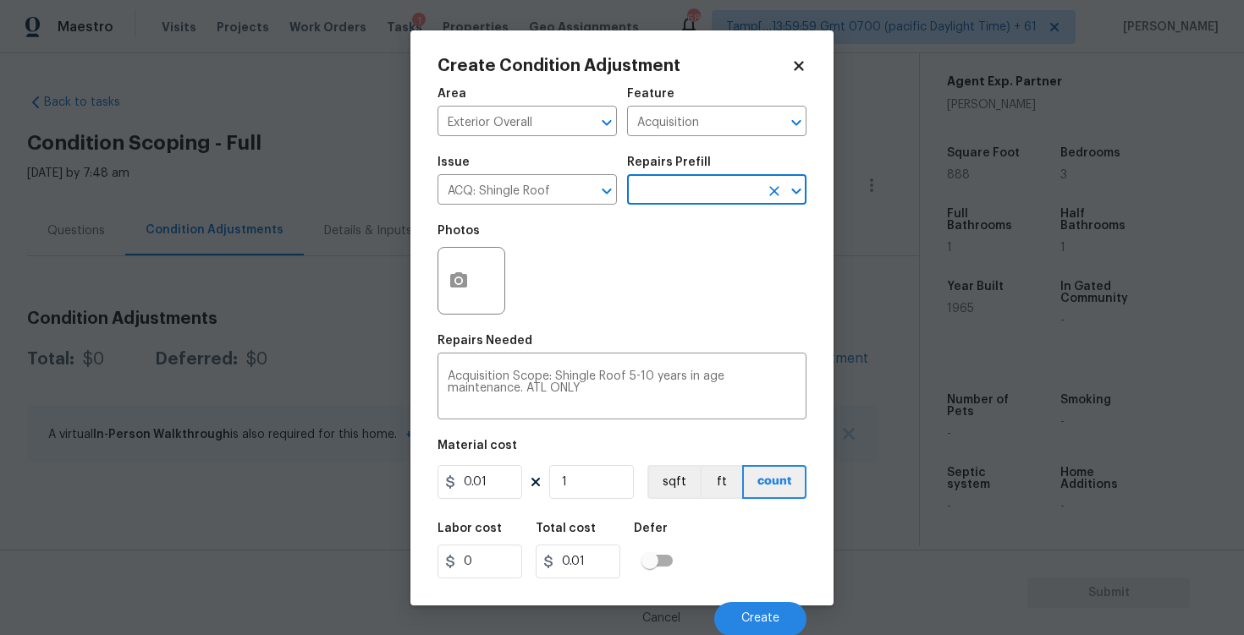
click at [673, 185] on input "text" at bounding box center [693, 192] width 132 height 26
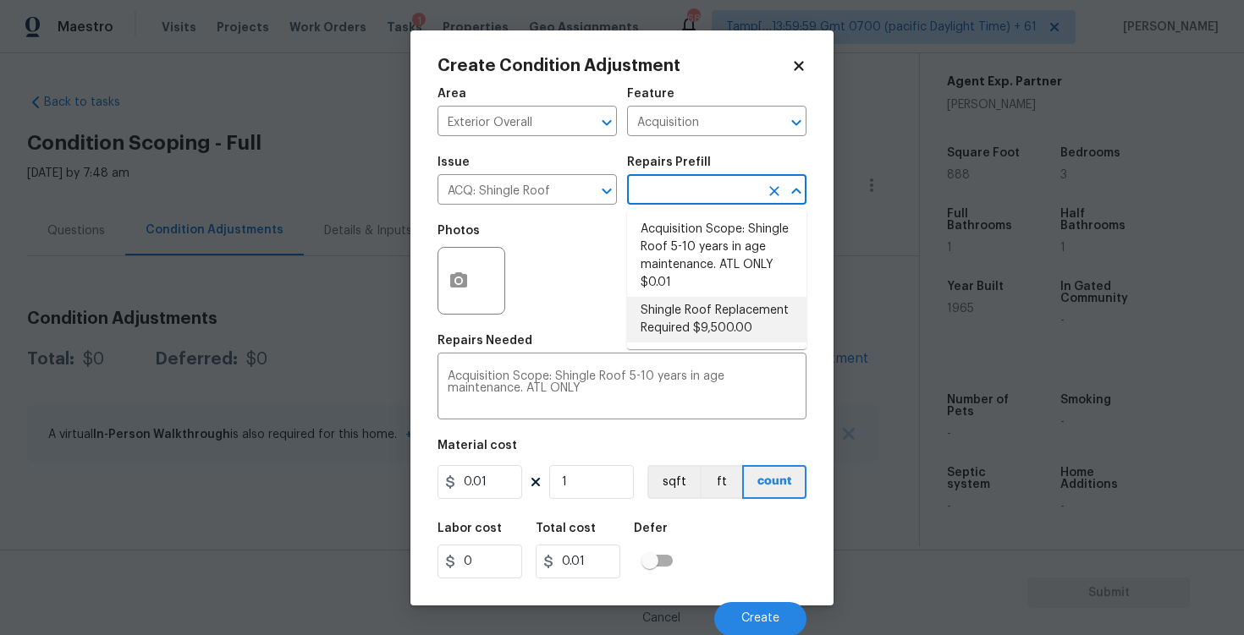
click at [673, 305] on li "Shingle Roof Replacement Required $9,500.00" at bounding box center [716, 320] width 179 height 46
type textarea "Acquisition Scope: Shingle Roof Replacement required."
type input "9500"
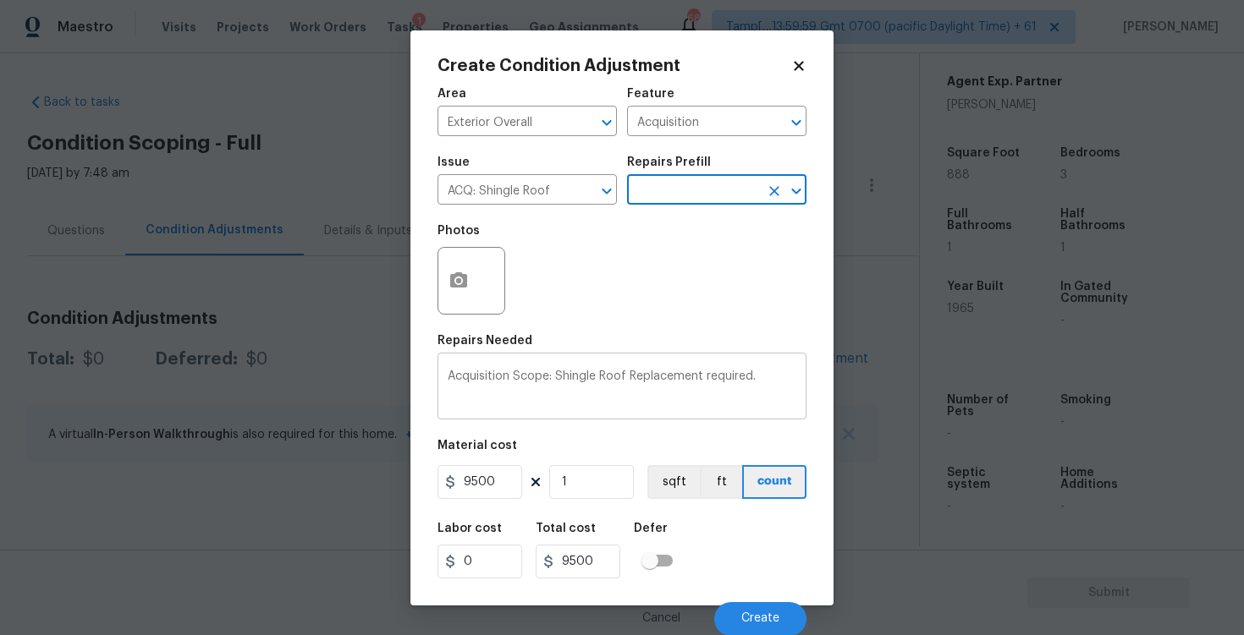
scroll to position [1, 0]
click at [759, 628] on button "Create" at bounding box center [760, 619] width 92 height 34
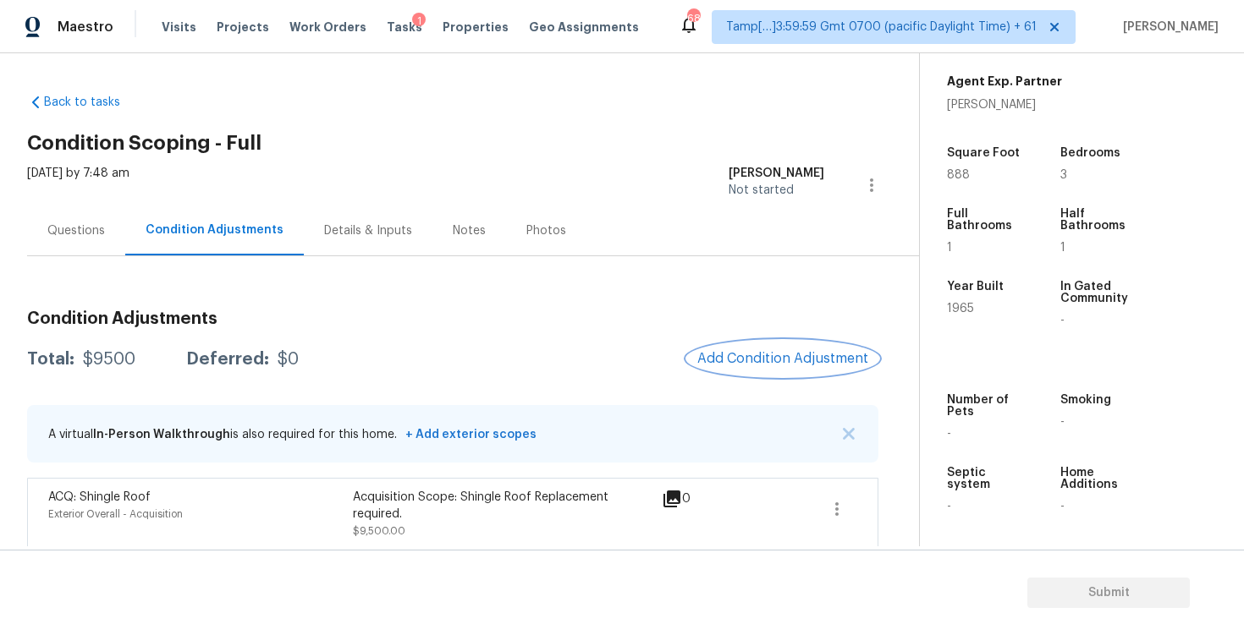
scroll to position [9, 0]
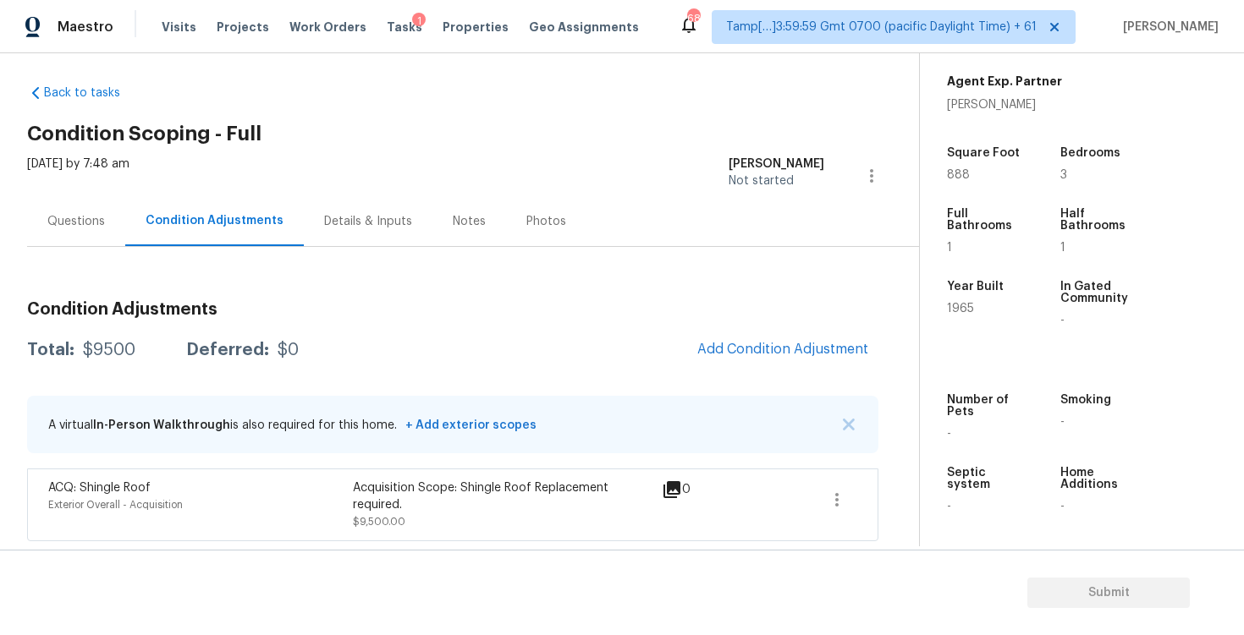
click at [103, 217] on div "Questions" at bounding box center [76, 221] width 58 height 17
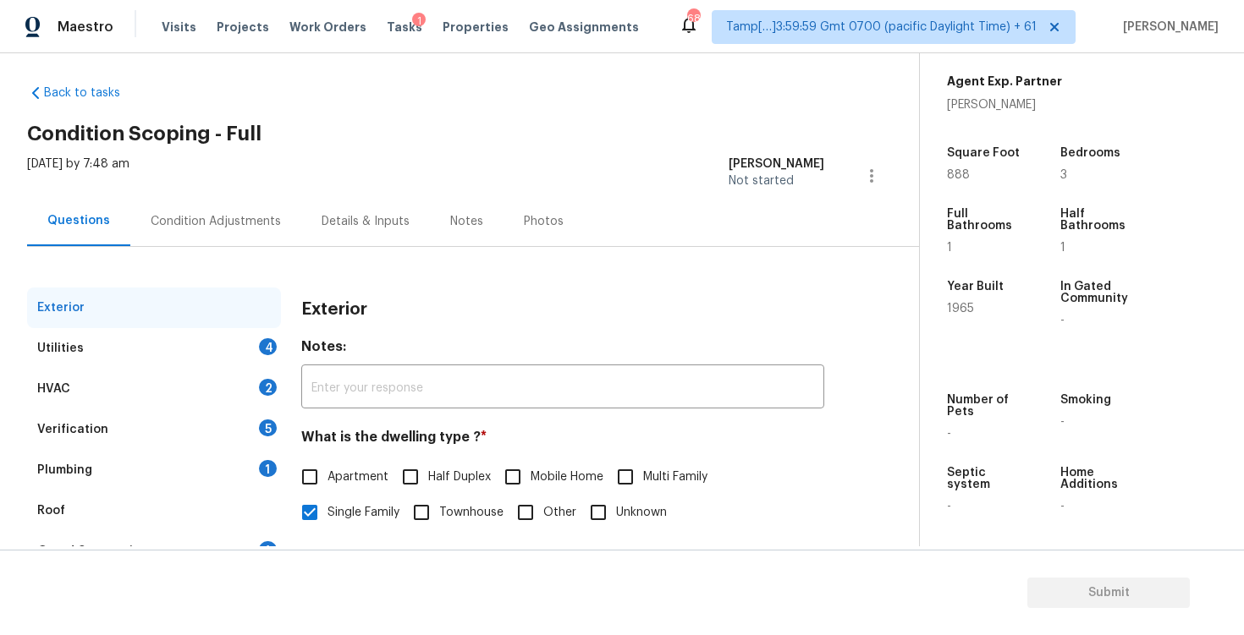
scroll to position [179, 0]
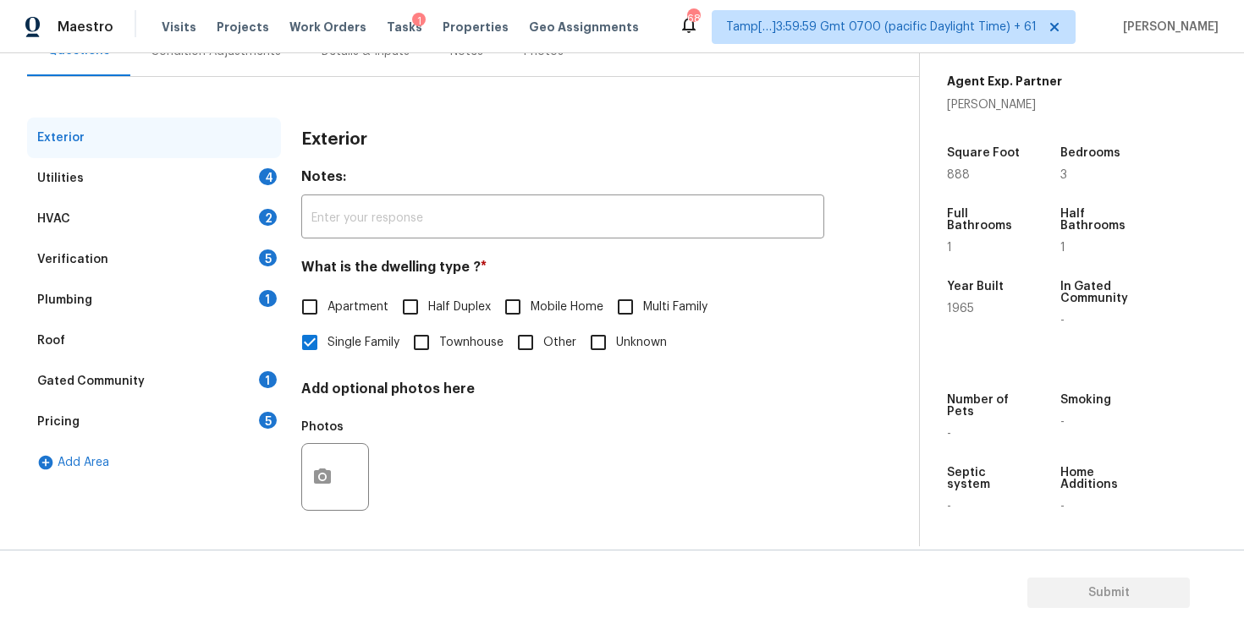
click at [189, 259] on div "Verification 5" at bounding box center [154, 259] width 254 height 41
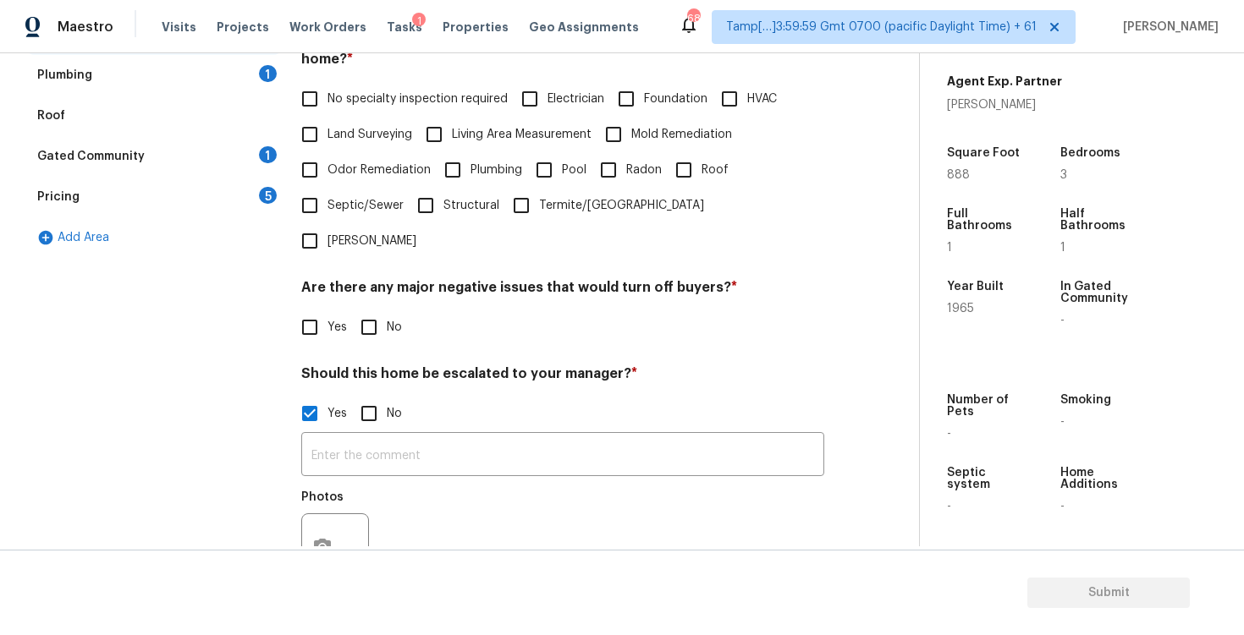
scroll to position [404, 0]
click at [373, 437] on input "text" at bounding box center [562, 457] width 523 height 40
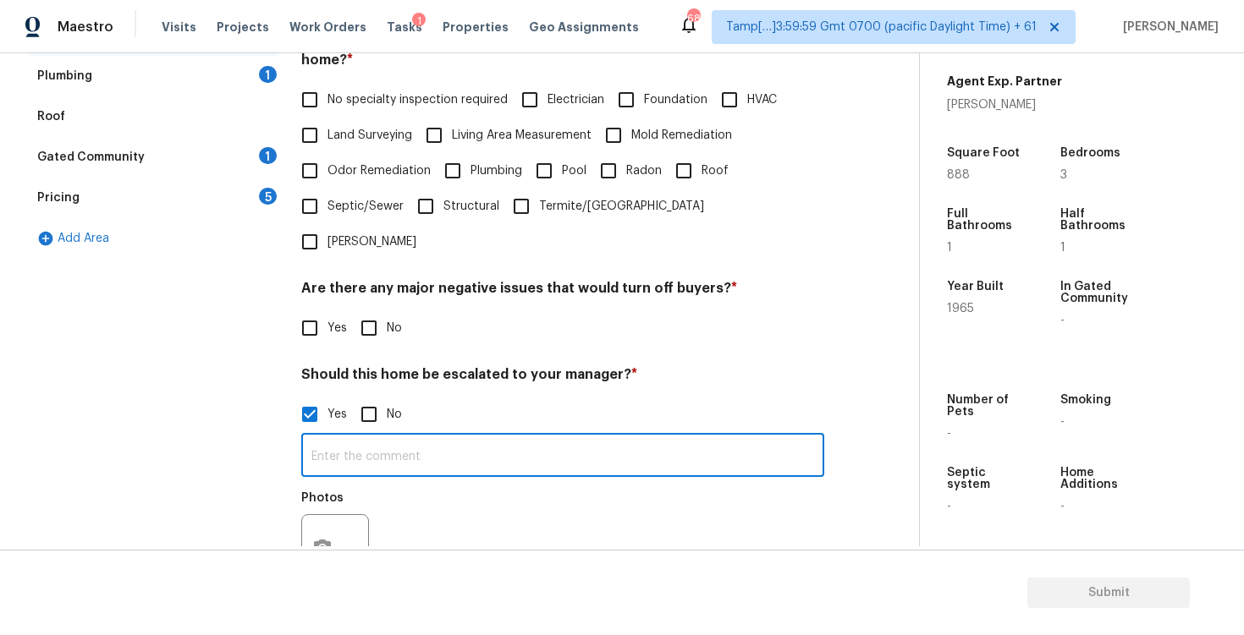
click at [379, 397] on input "No" at bounding box center [369, 415] width 36 height 36
checkbox input "true"
checkbox input "false"
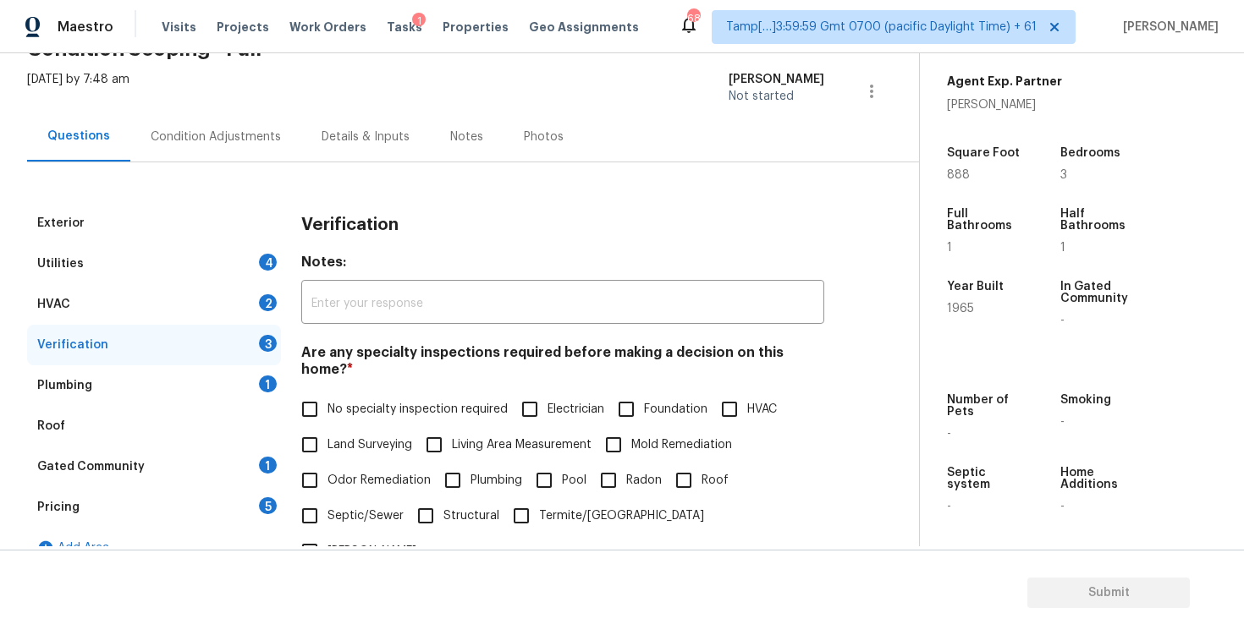
click at [261, 131] on div "Condition Adjustments" at bounding box center [216, 137] width 130 height 17
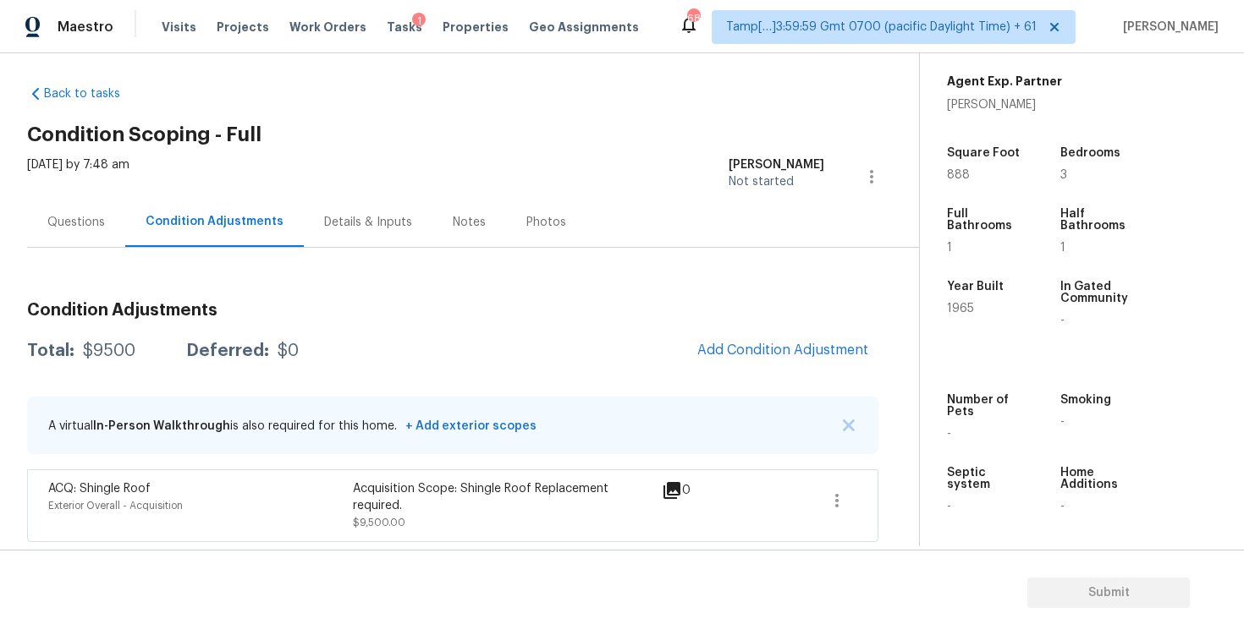
scroll to position [9, 0]
click at [753, 338] on button "Add Condition Adjustment" at bounding box center [782, 350] width 191 height 36
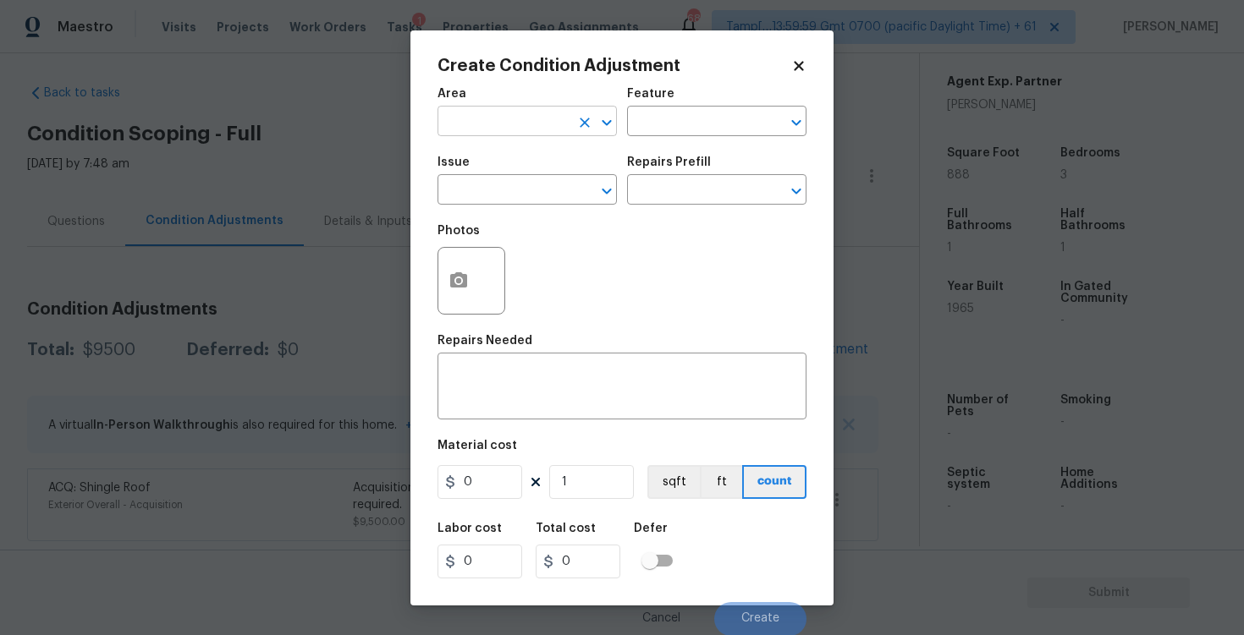
click at [525, 124] on input "text" at bounding box center [503, 123] width 132 height 26
click at [531, 192] on li "Exterior Overall" at bounding box center [526, 188] width 179 height 28
type input "Exterior Overall"
click at [531, 192] on input "text" at bounding box center [503, 192] width 132 height 26
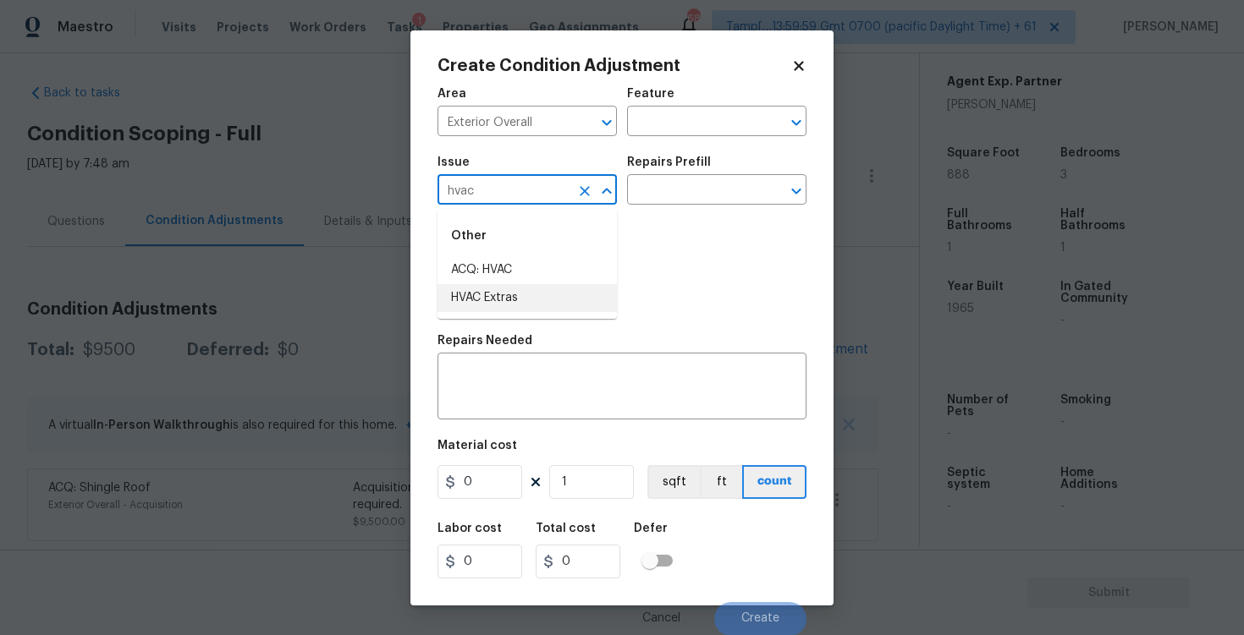
click at [530, 293] on li "HVAC Extras" at bounding box center [526, 298] width 179 height 28
type input "HVAC Extras"
click at [695, 173] on div "Repairs Prefill" at bounding box center [716, 168] width 179 height 22
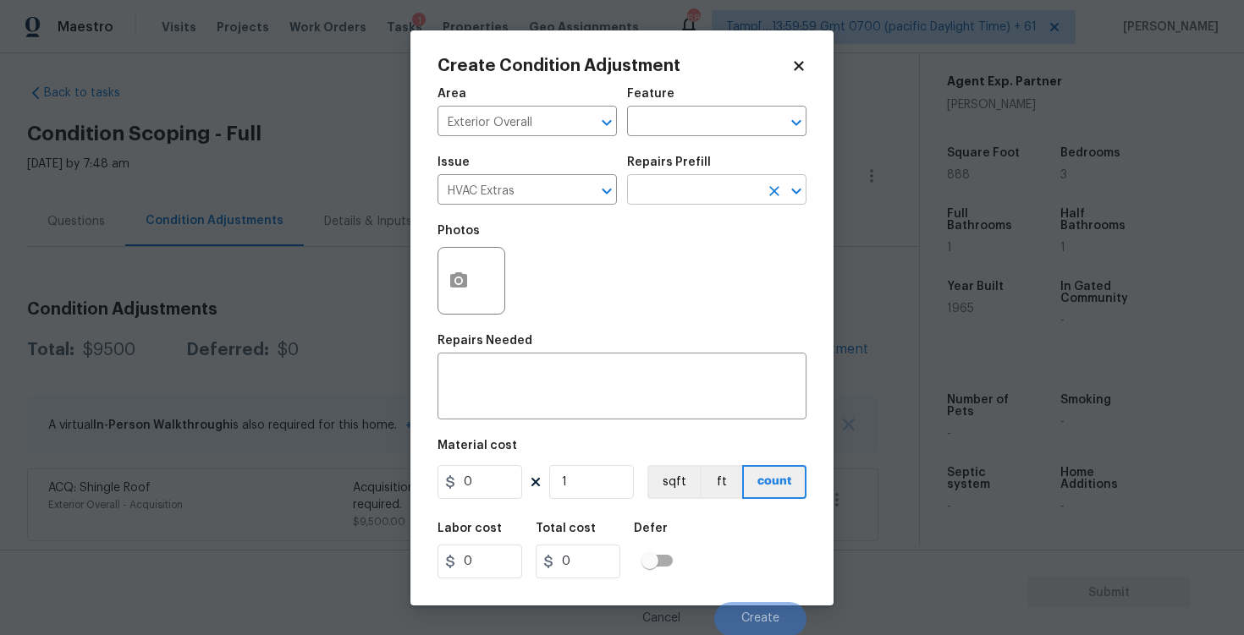
click at [687, 201] on input "text" at bounding box center [693, 192] width 132 height 26
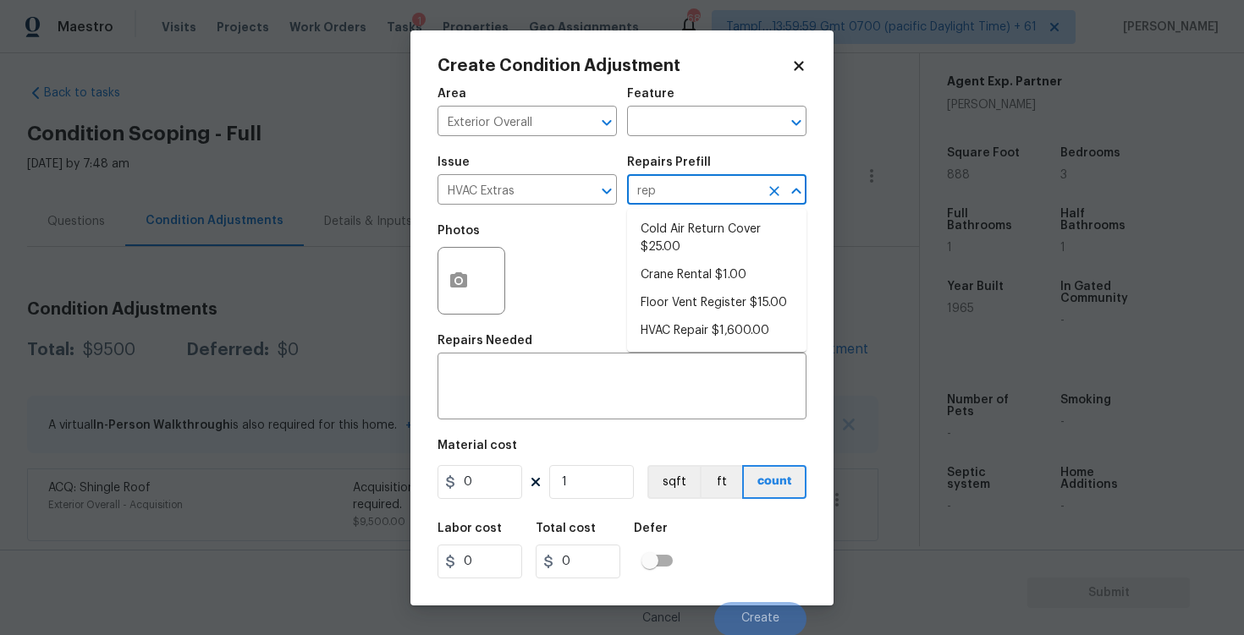
type input "repa"
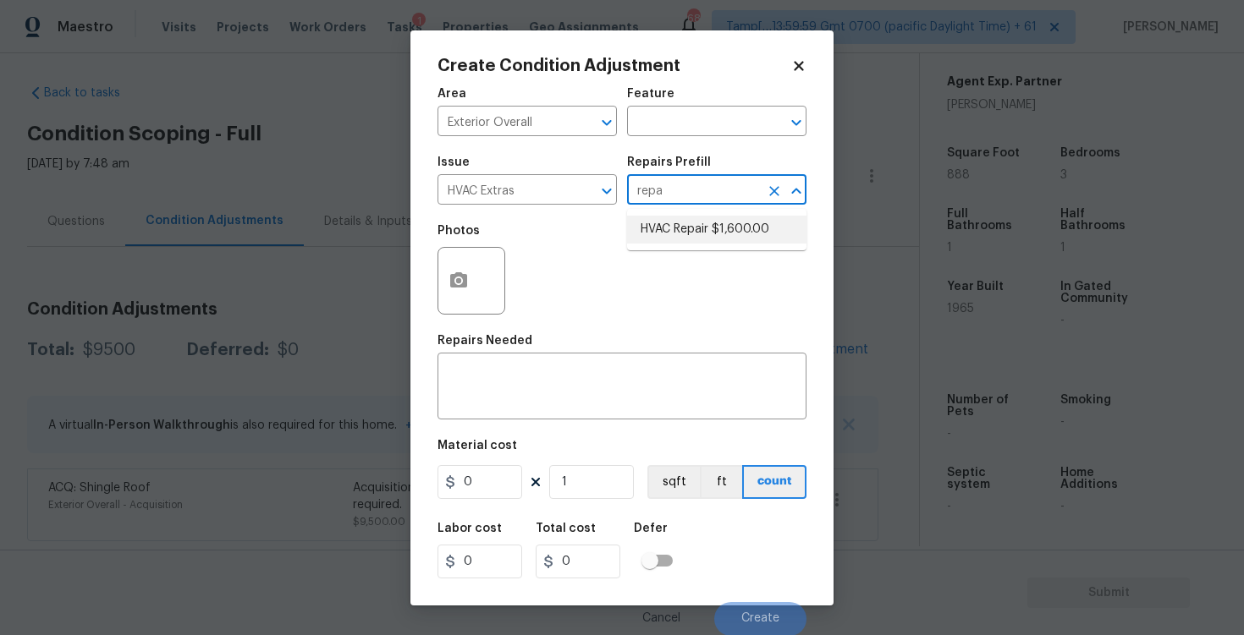
click at [697, 227] on li "HVAC Repair $1,600.00" at bounding box center [716, 230] width 179 height 28
type input "HVAC"
type textarea "HVAC Repair"
type input "1600"
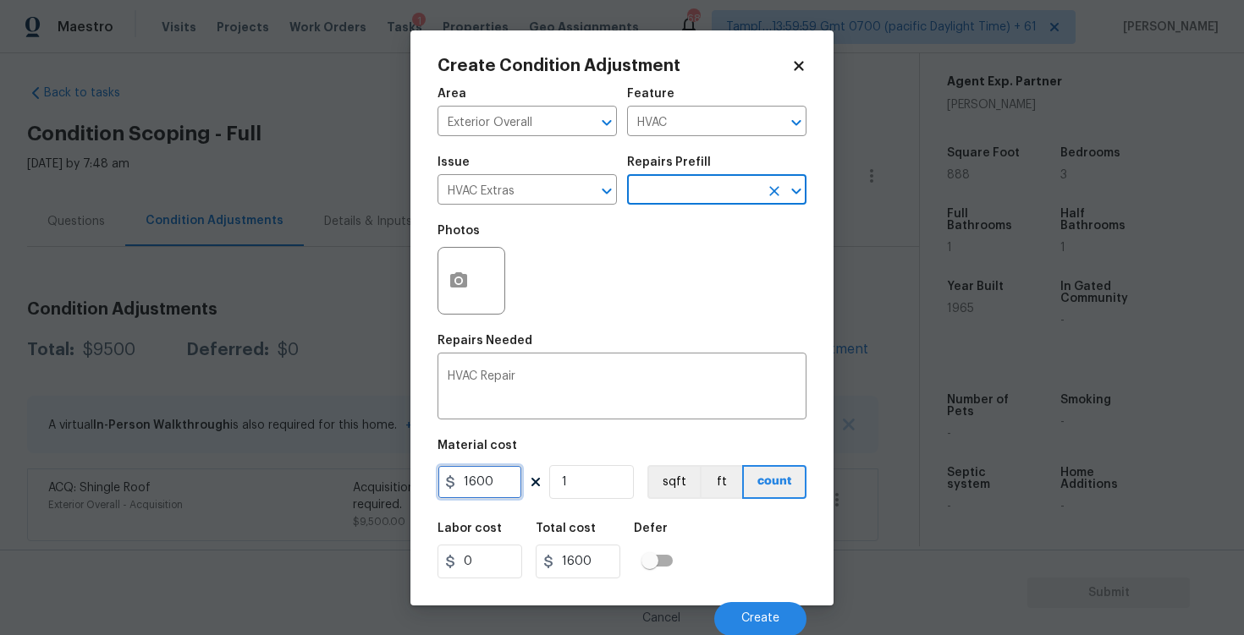
click at [498, 481] on input "1600" at bounding box center [479, 482] width 85 height 34
type input "1000"
click at [451, 286] on icon "button" at bounding box center [458, 279] width 17 height 15
type input "1000"
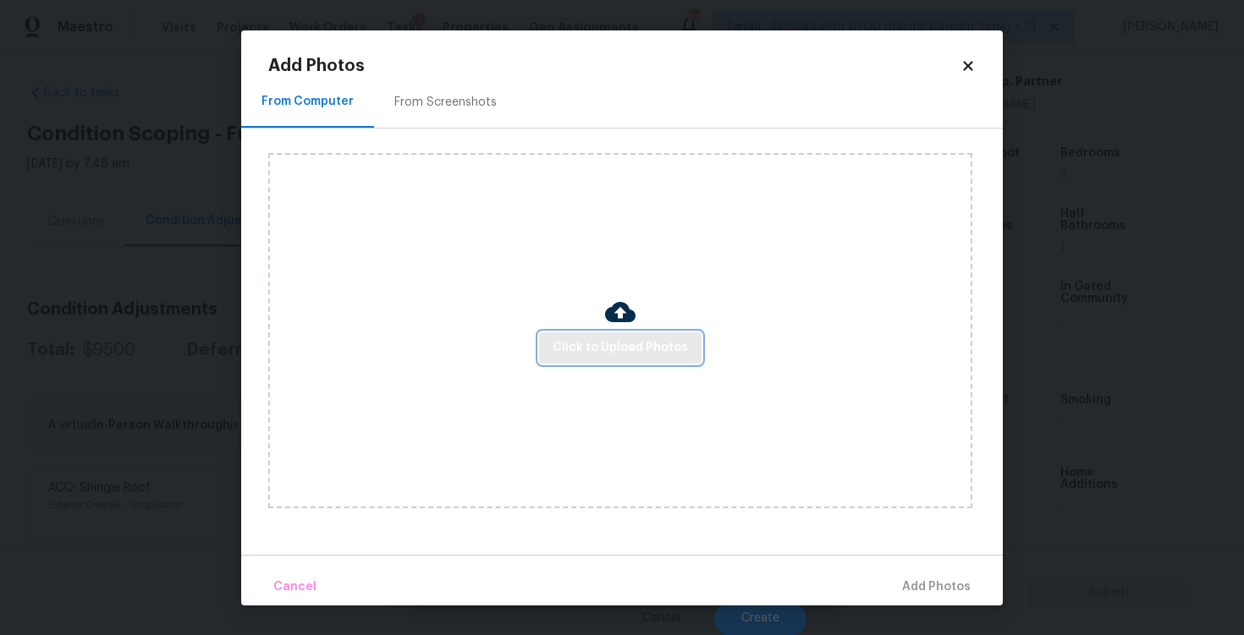
click at [613, 347] on span "Click to Upload Photos" at bounding box center [619, 348] width 135 height 21
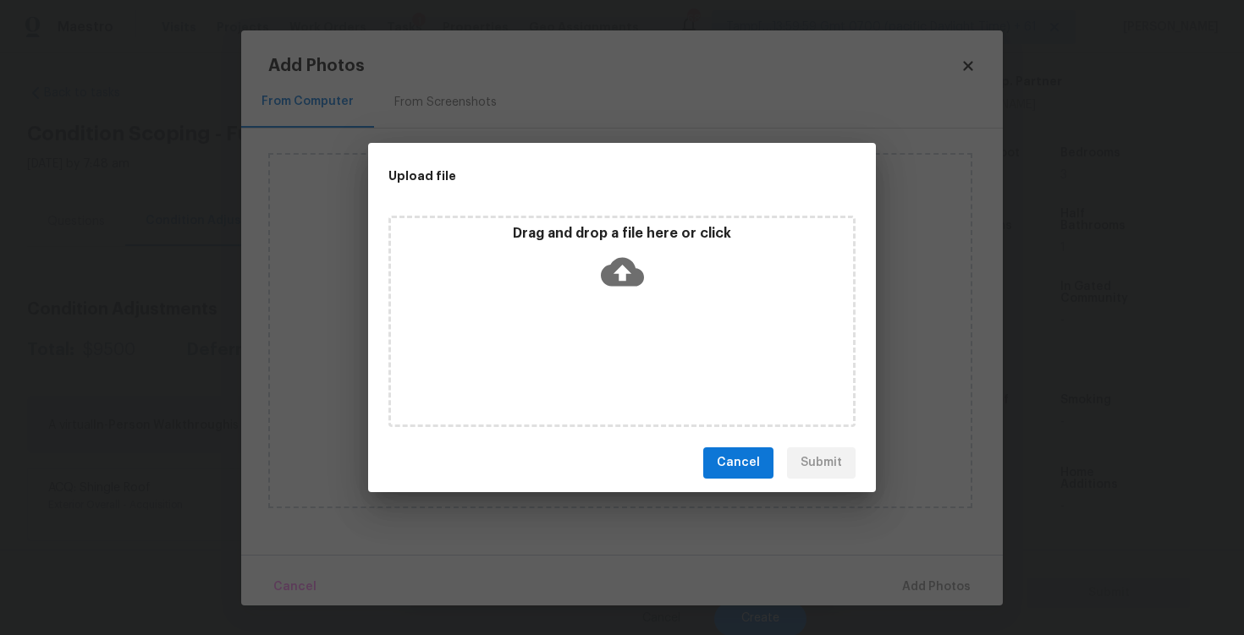
click at [627, 234] on p "Drag and drop a file here or click" at bounding box center [622, 234] width 462 height 18
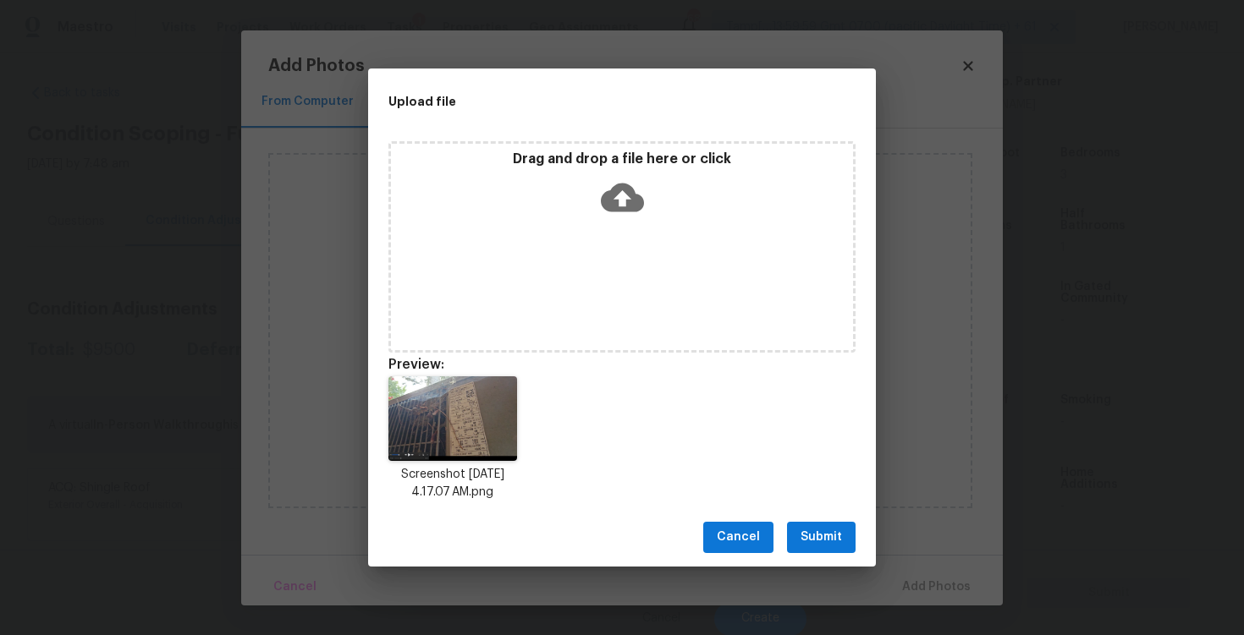
click at [819, 552] on div "Cancel Submit" at bounding box center [622, 537] width 508 height 58
click at [817, 528] on span "Submit" at bounding box center [820, 537] width 41 height 21
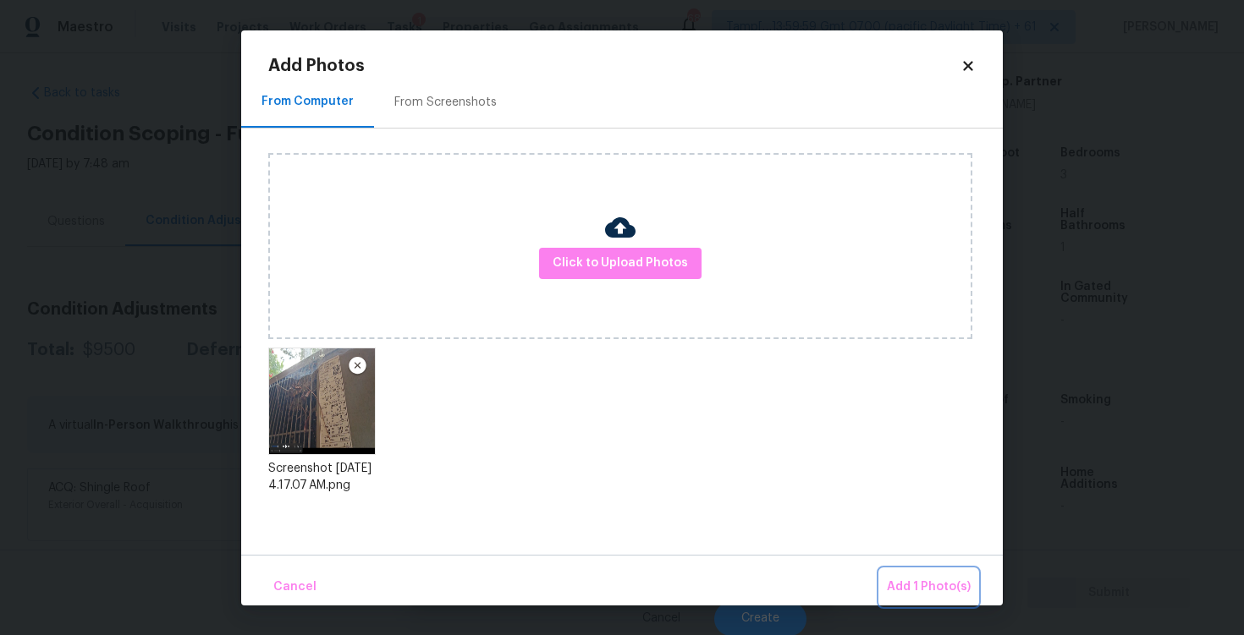
click at [930, 580] on span "Add 1 Photo(s)" at bounding box center [929, 587] width 84 height 21
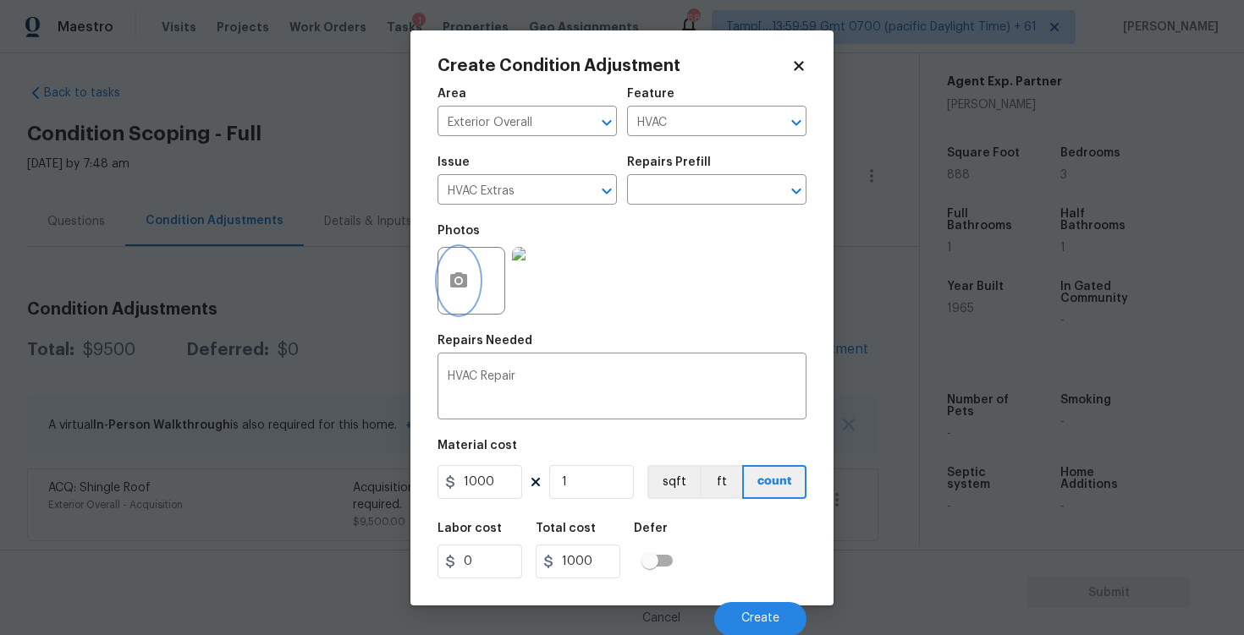
scroll to position [1, 0]
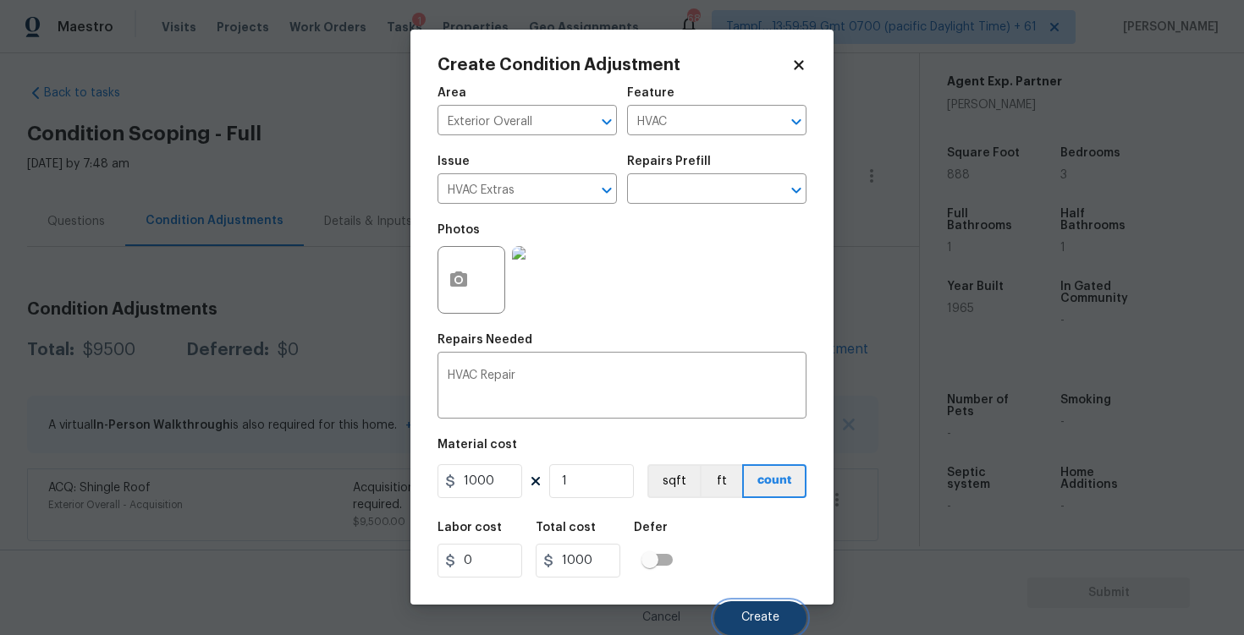
click at [742, 607] on button "Create" at bounding box center [760, 619] width 92 height 34
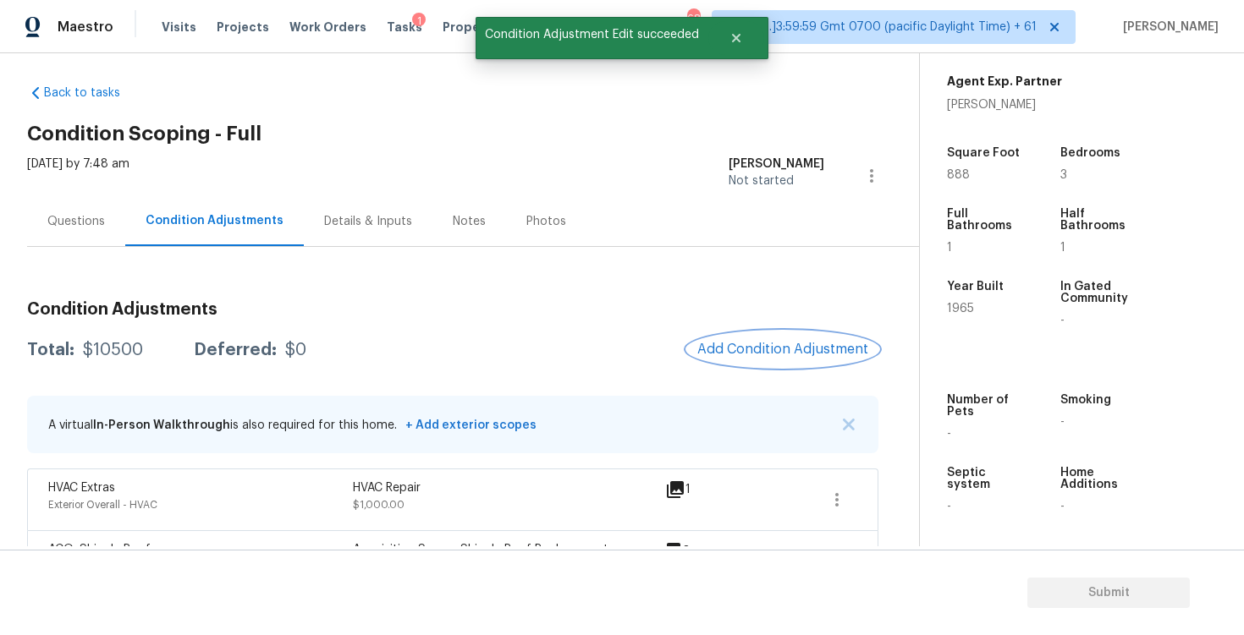
scroll to position [71, 0]
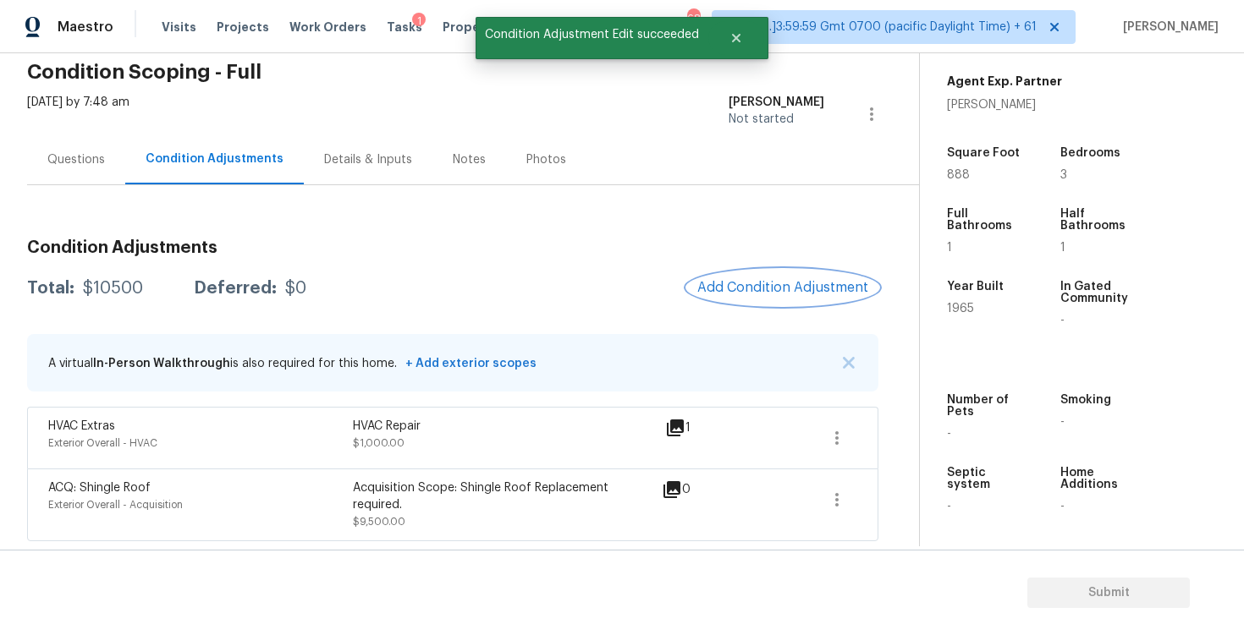
click at [776, 283] on span "Add Condition Adjustment" at bounding box center [782, 287] width 171 height 15
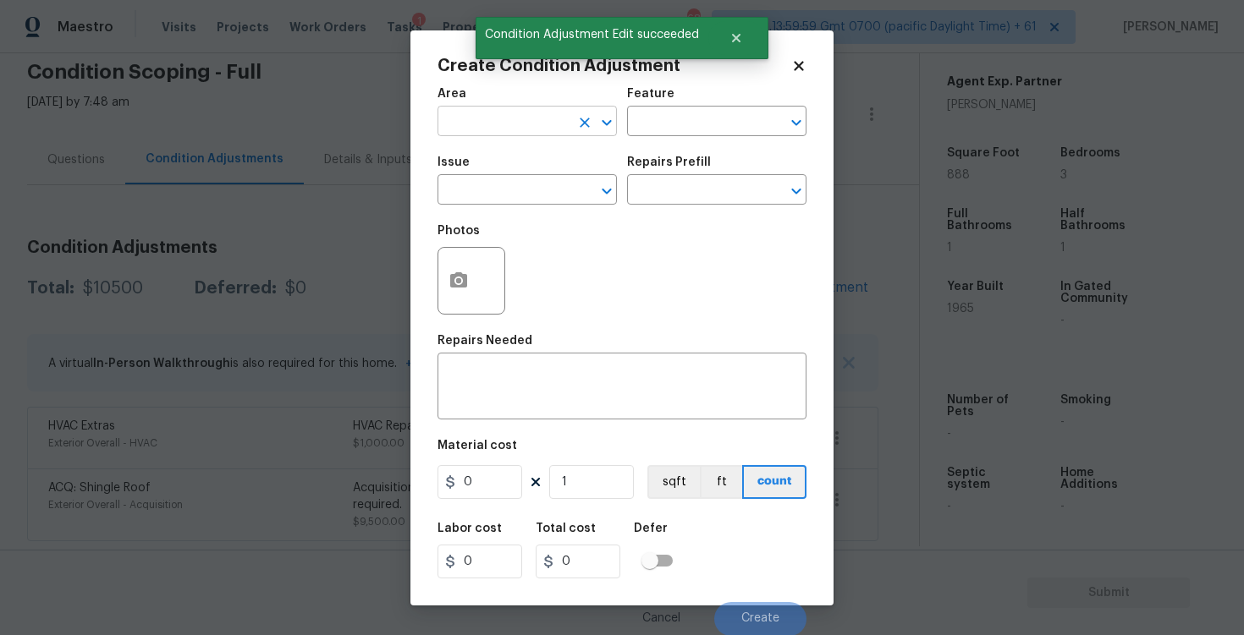
click at [490, 107] on div "Area" at bounding box center [526, 99] width 179 height 22
click at [503, 118] on input "text" at bounding box center [503, 123] width 132 height 26
click at [510, 182] on li "Exterior Overall" at bounding box center [526, 188] width 179 height 28
type input "Exterior Overall"
click at [510, 182] on input "text" at bounding box center [503, 192] width 132 height 26
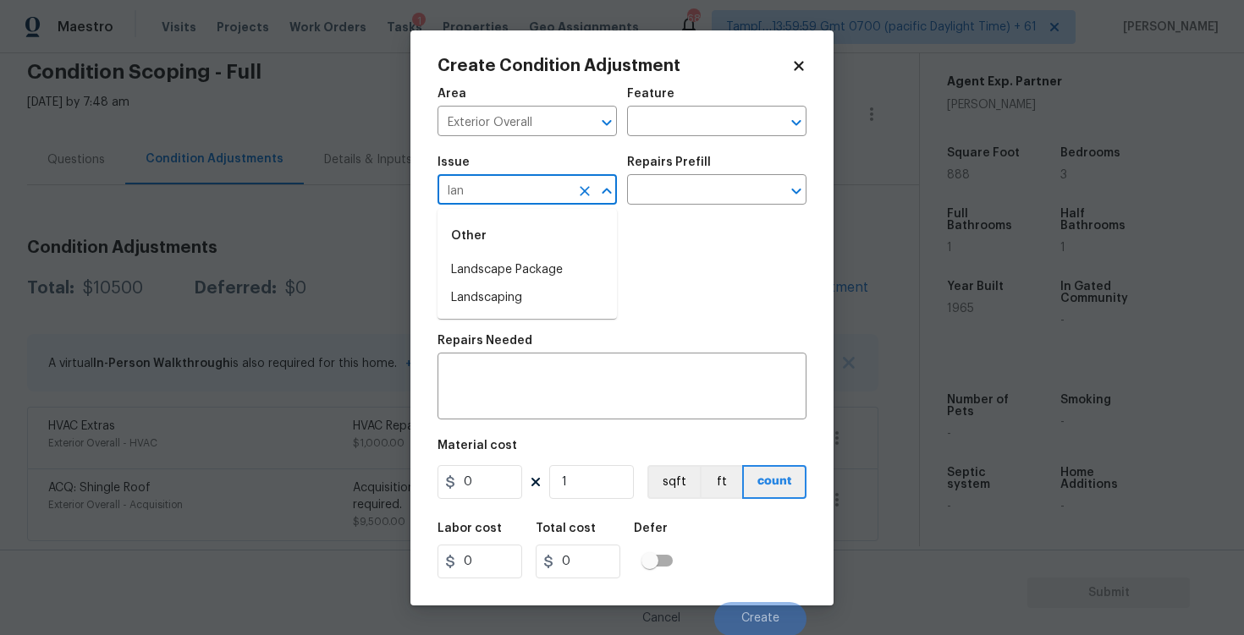
click at [508, 252] on div "Other" at bounding box center [526, 236] width 179 height 41
click at [512, 260] on li "Landscape Package" at bounding box center [526, 270] width 179 height 28
type input "Landscape Package"
click at [664, 175] on div "Repairs Prefill" at bounding box center [716, 168] width 179 height 22
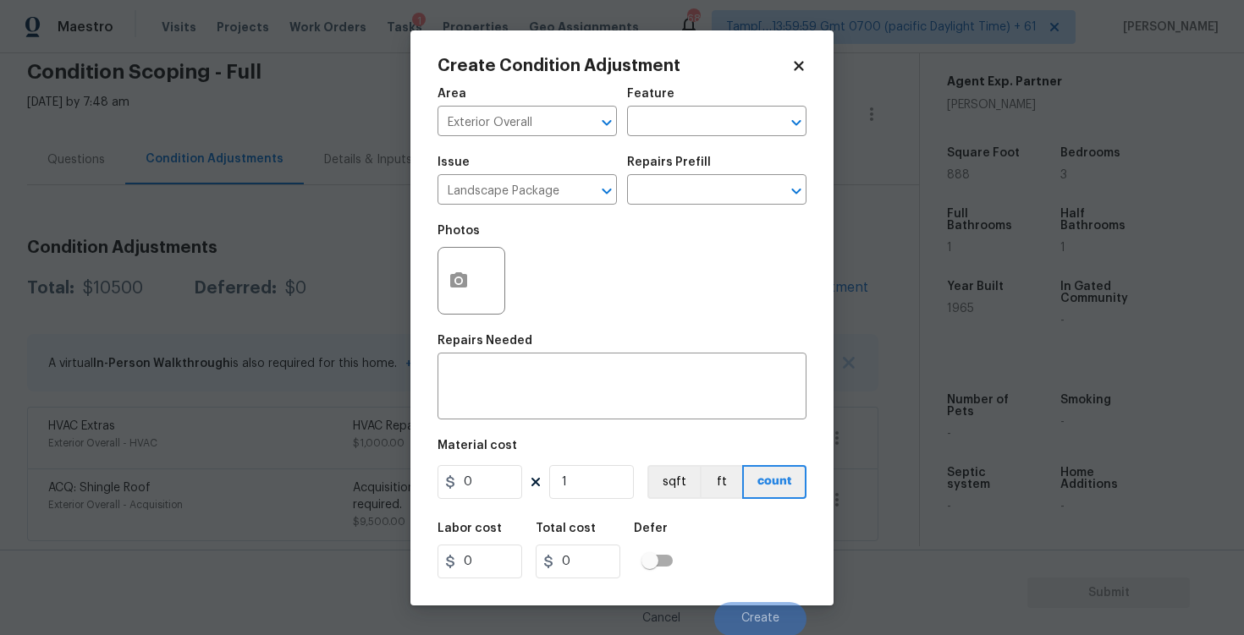
click at [664, 175] on div "Repairs Prefill" at bounding box center [716, 168] width 179 height 22
click at [668, 188] on input "text" at bounding box center [693, 192] width 132 height 26
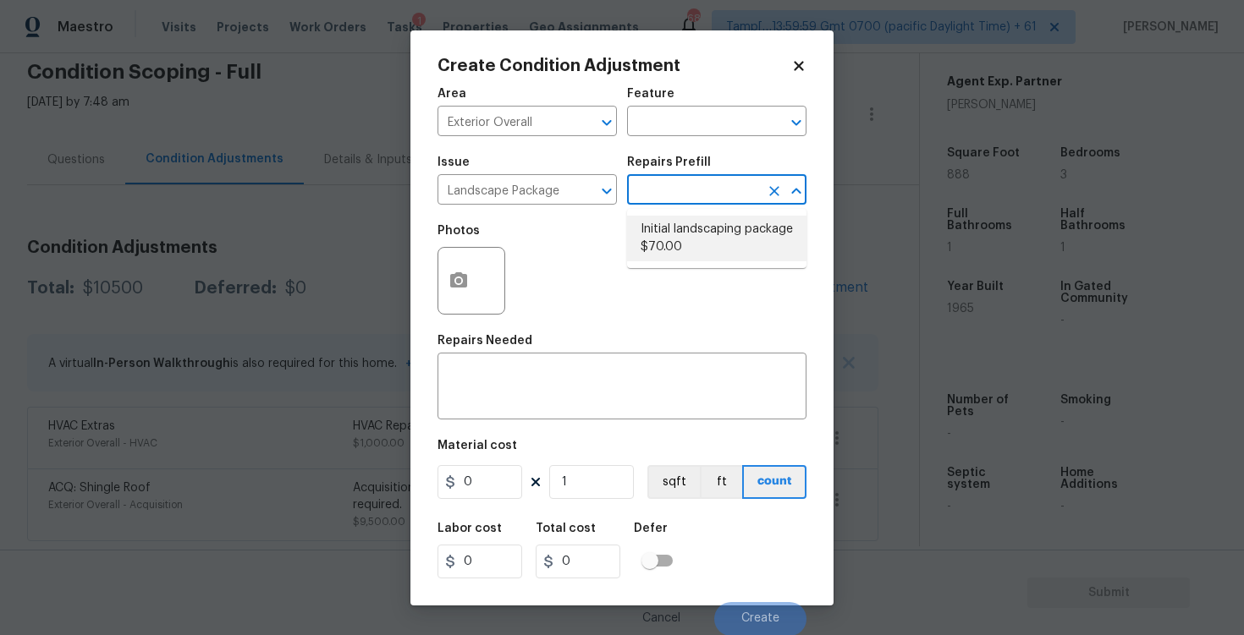
click at [674, 243] on li "Initial landscaping package $70.00" at bounding box center [716, 239] width 179 height 46
type input "Home Readiness Packages"
type textarea "Mowing of grass up to 6" in height. Mow, edge along driveways & sidewalks, trim…"
type input "70"
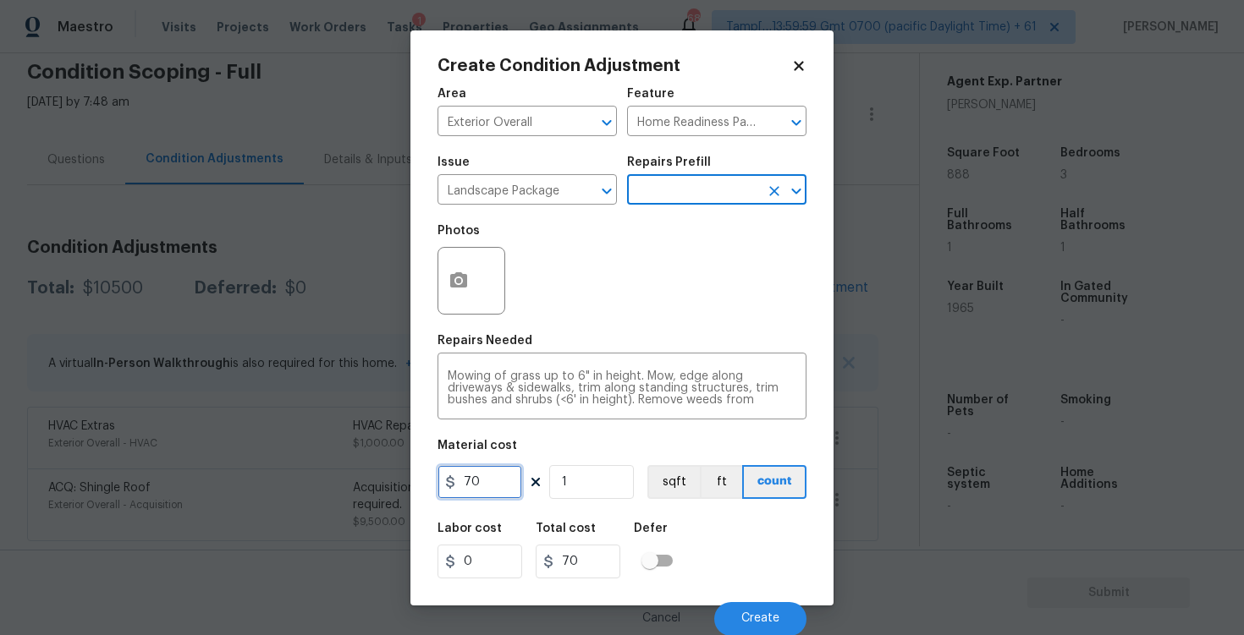
click at [509, 486] on input "70" at bounding box center [479, 482] width 85 height 34
type input "2000"
click at [452, 288] on icon "button" at bounding box center [458, 281] width 20 height 20
type input "2000"
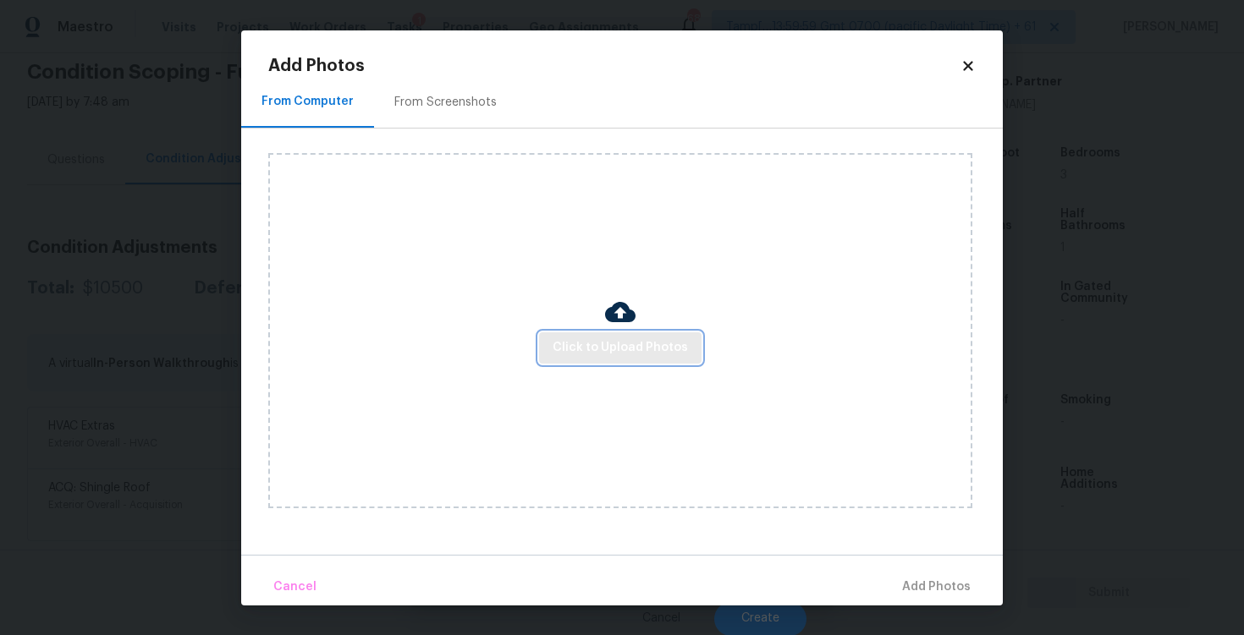
click at [567, 352] on span "Click to Upload Photos" at bounding box center [619, 348] width 135 height 21
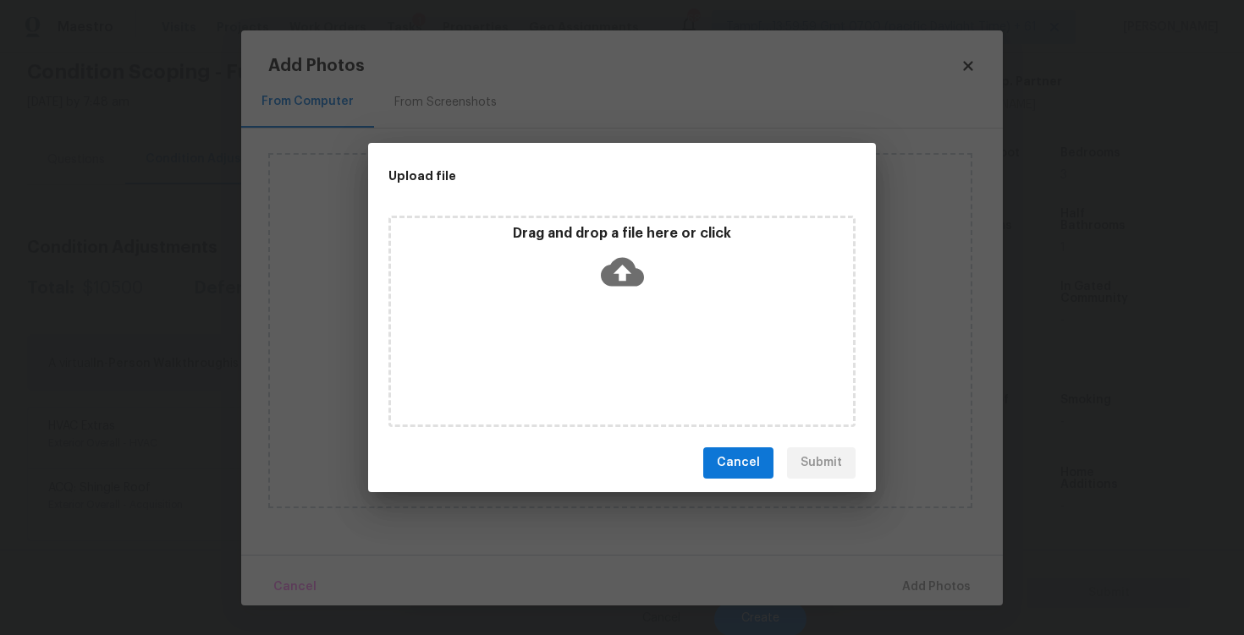
click at [582, 278] on div "Drag and drop a file here or click" at bounding box center [622, 261] width 462 height 73
